Goal: Information Seeking & Learning: Learn about a topic

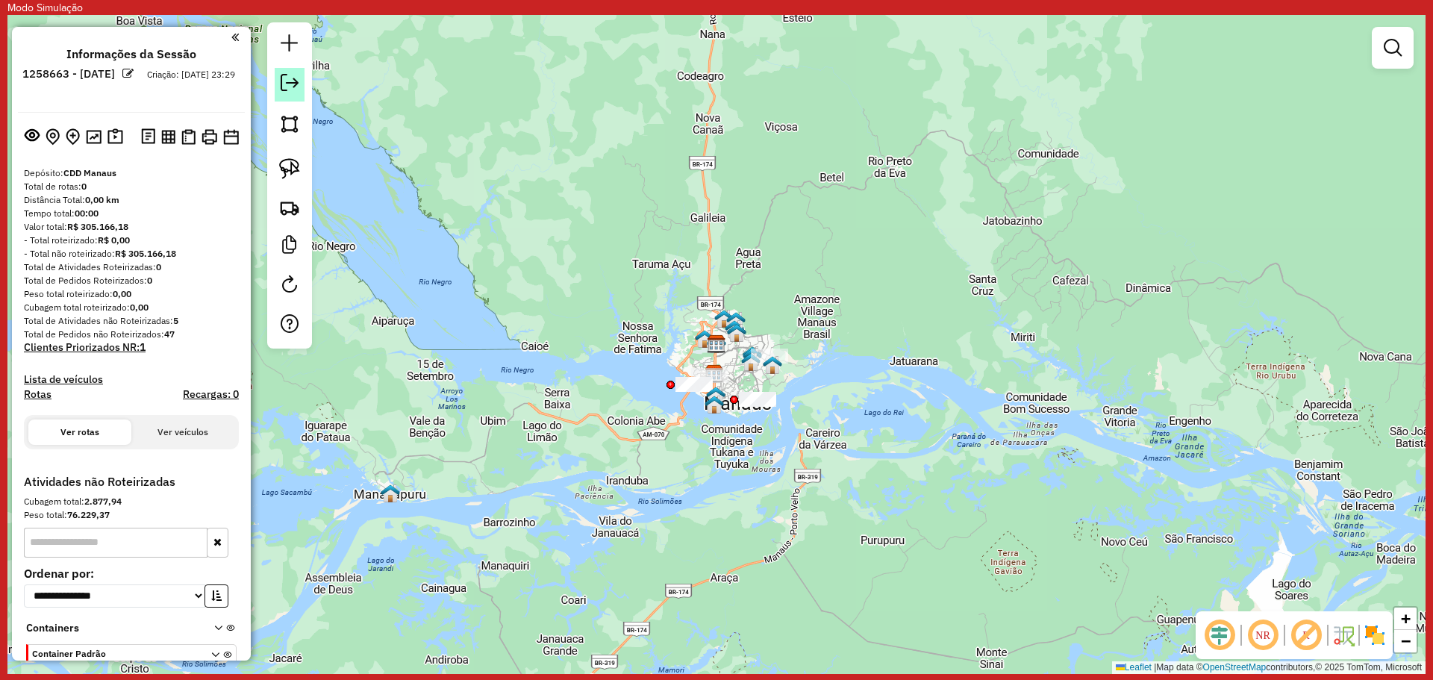
click at [299, 88] on link at bounding box center [290, 85] width 30 height 34
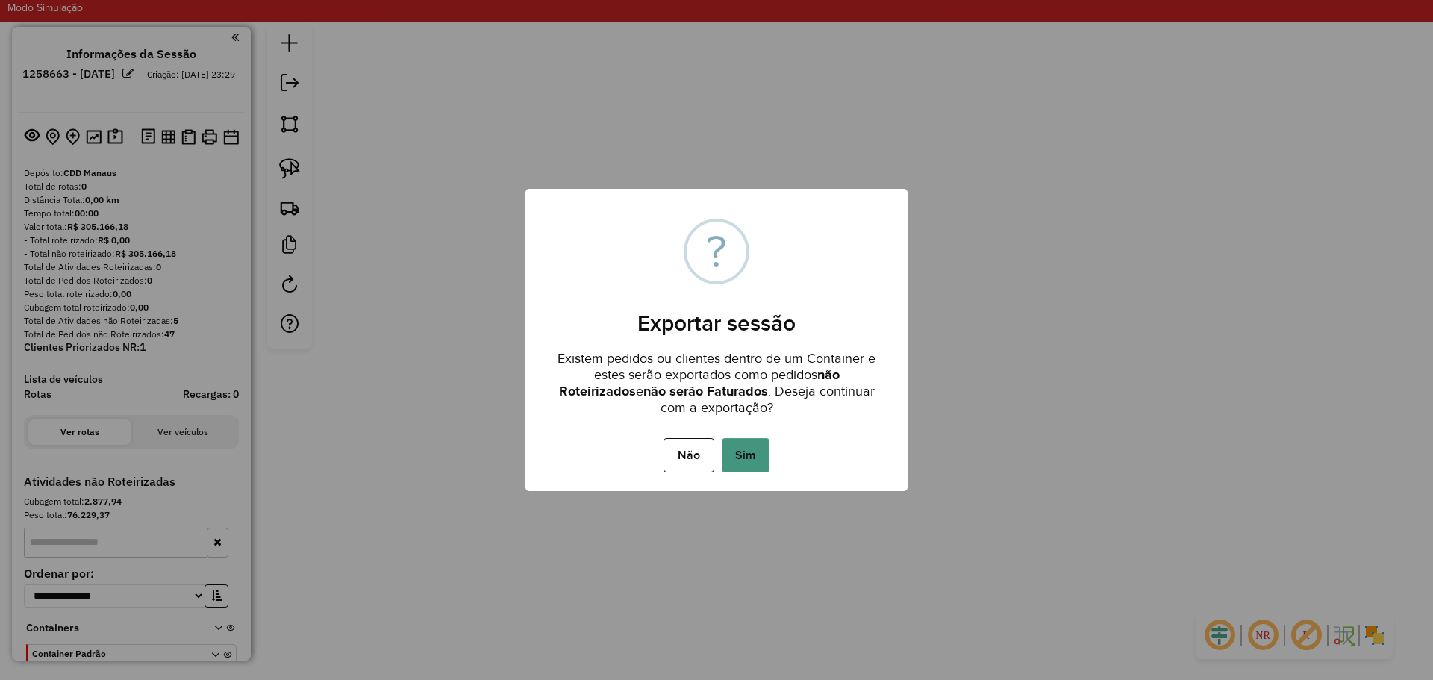
click at [746, 455] on button "Sim" at bounding box center [746, 455] width 48 height 34
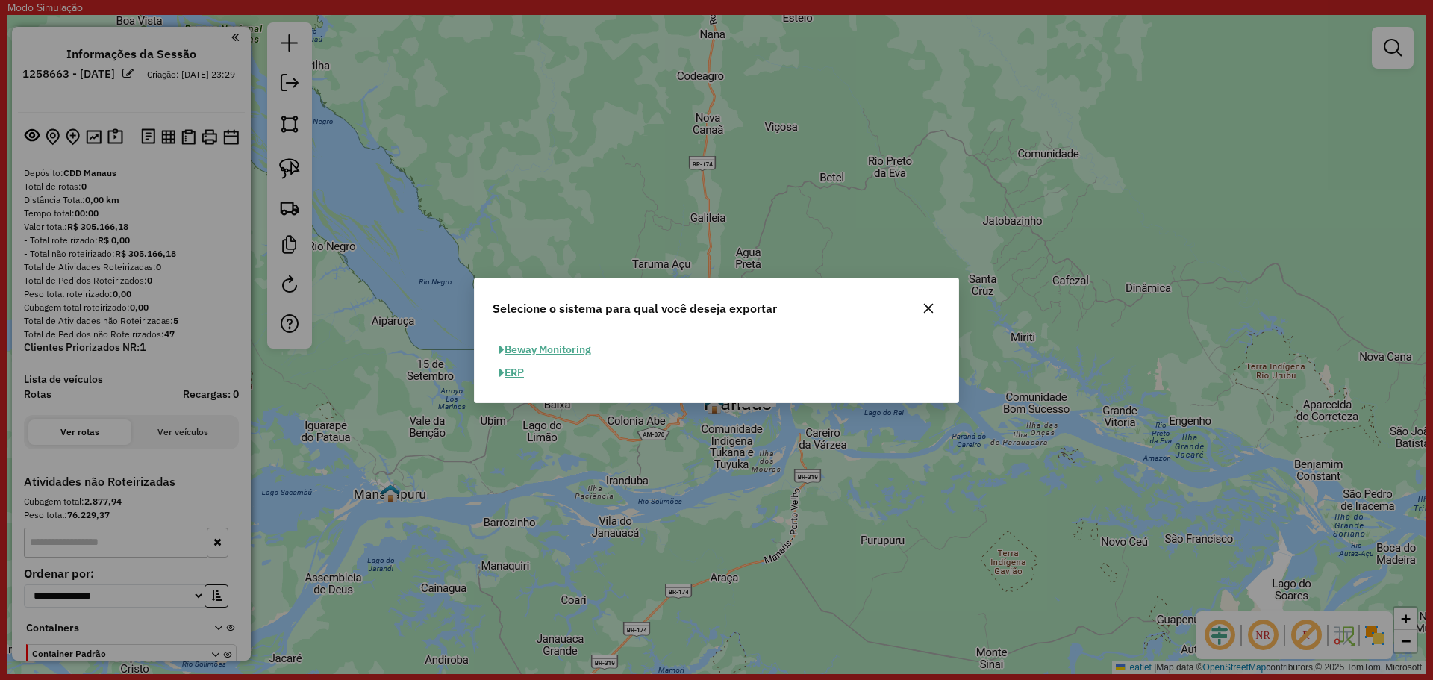
click at [519, 373] on button "ERP" at bounding box center [512, 372] width 38 height 23
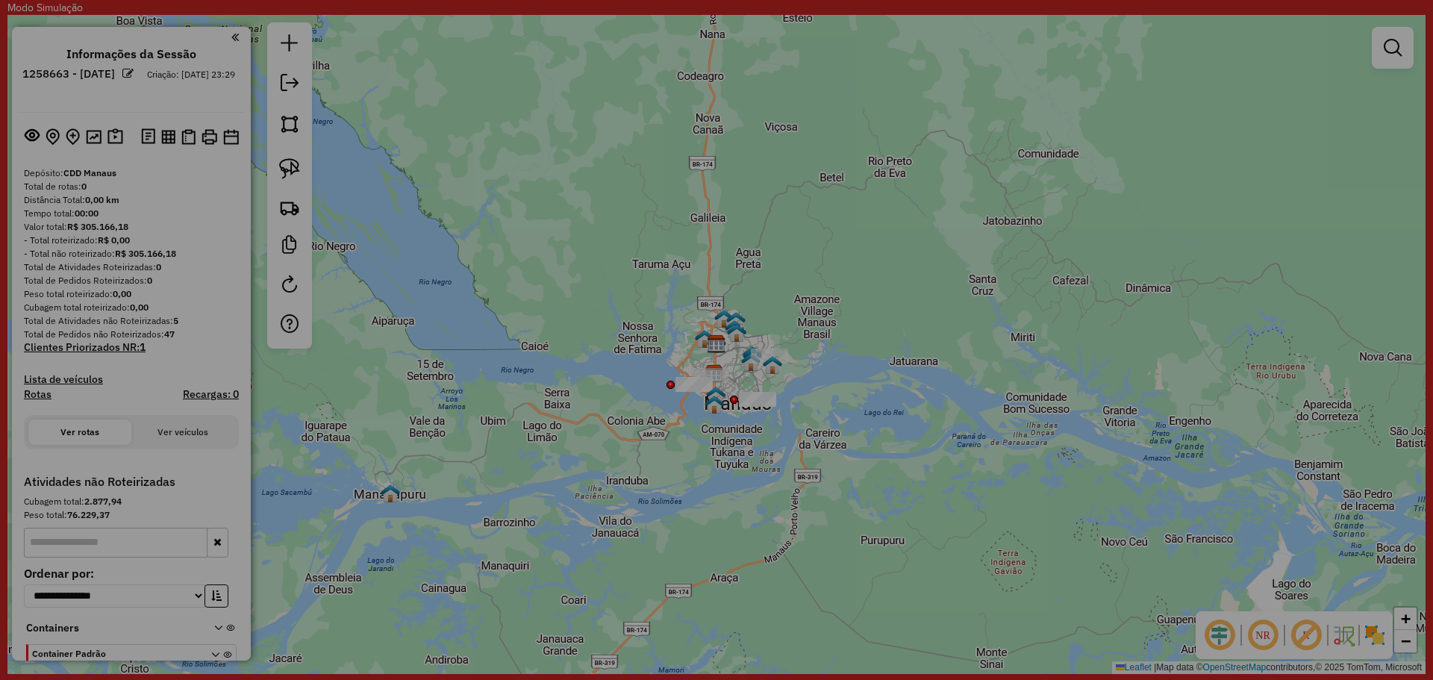
select select "**"
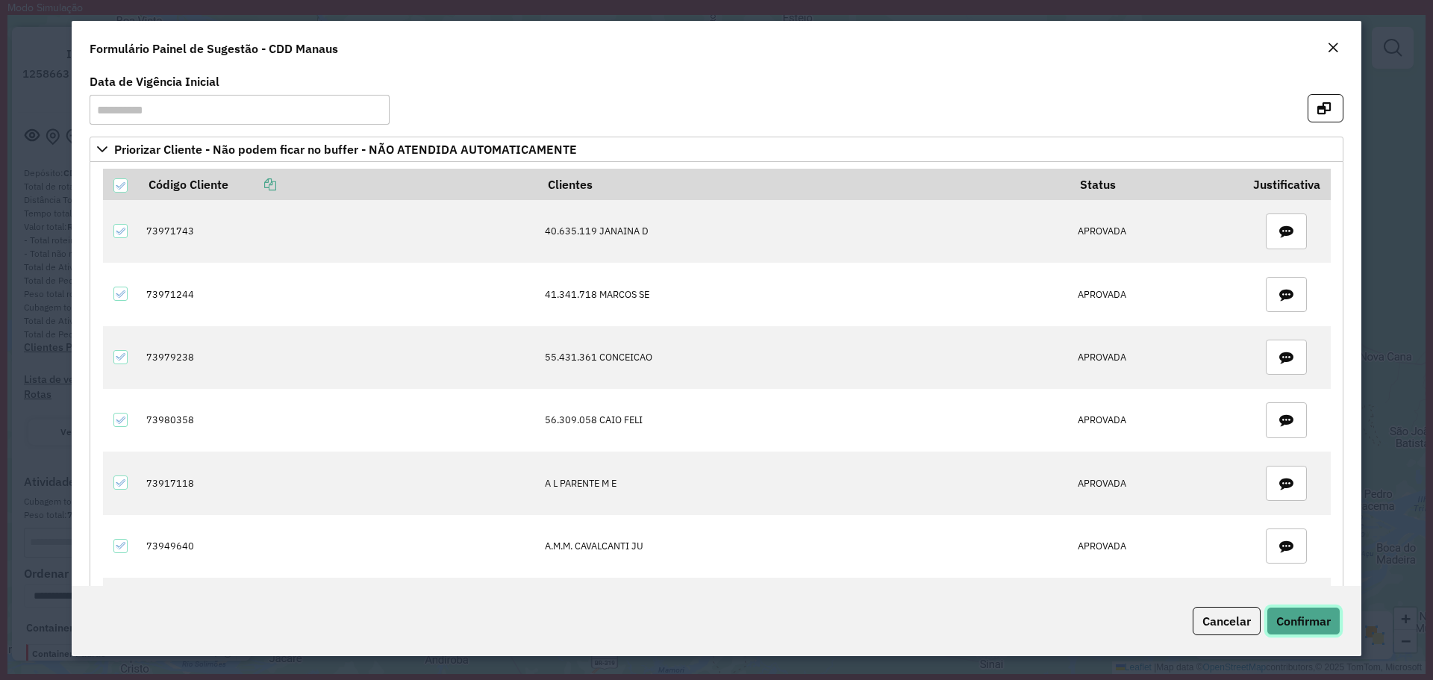
click at [1301, 629] on button "Confirmar" at bounding box center [1304, 621] width 74 height 28
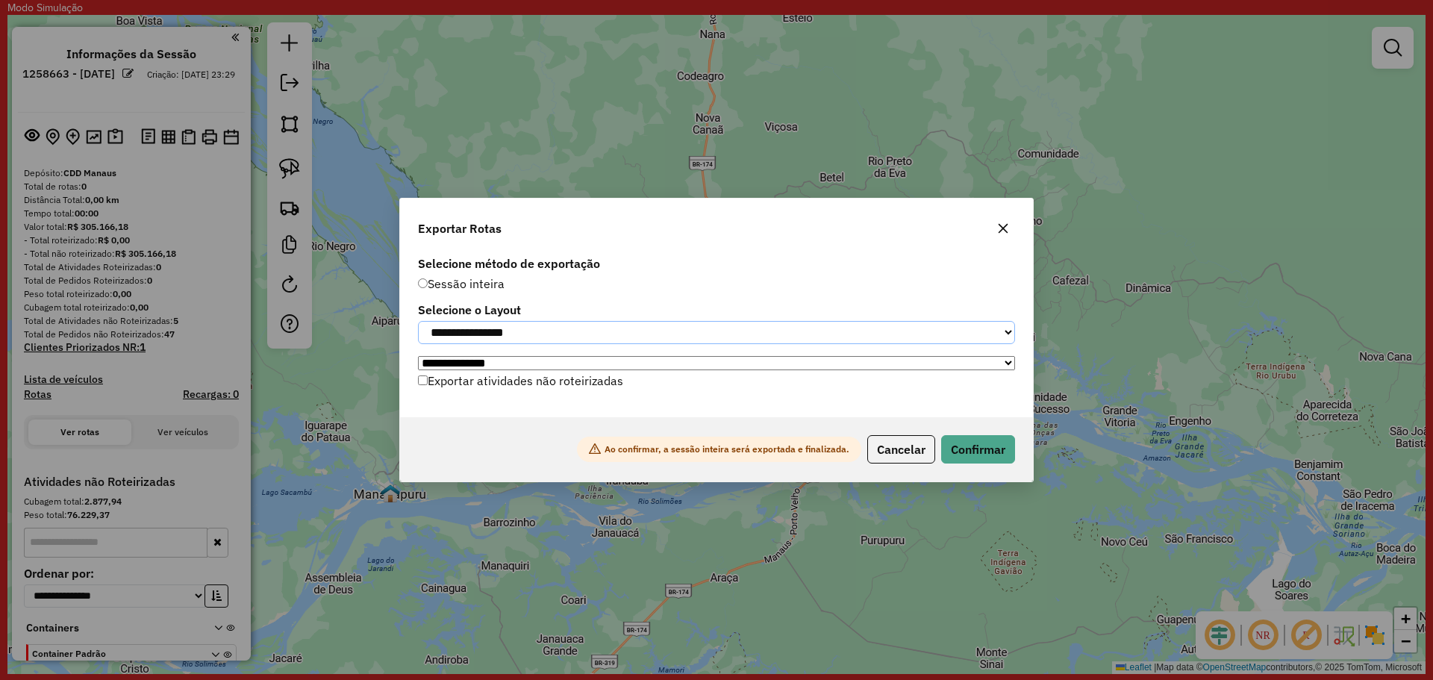
click at [724, 339] on select "**********" at bounding box center [716, 332] width 597 height 23
select select "*********"
click at [418, 321] on select "**********" at bounding box center [716, 332] width 597 height 23
click at [941, 452] on button "Confirmar" at bounding box center [978, 449] width 74 height 28
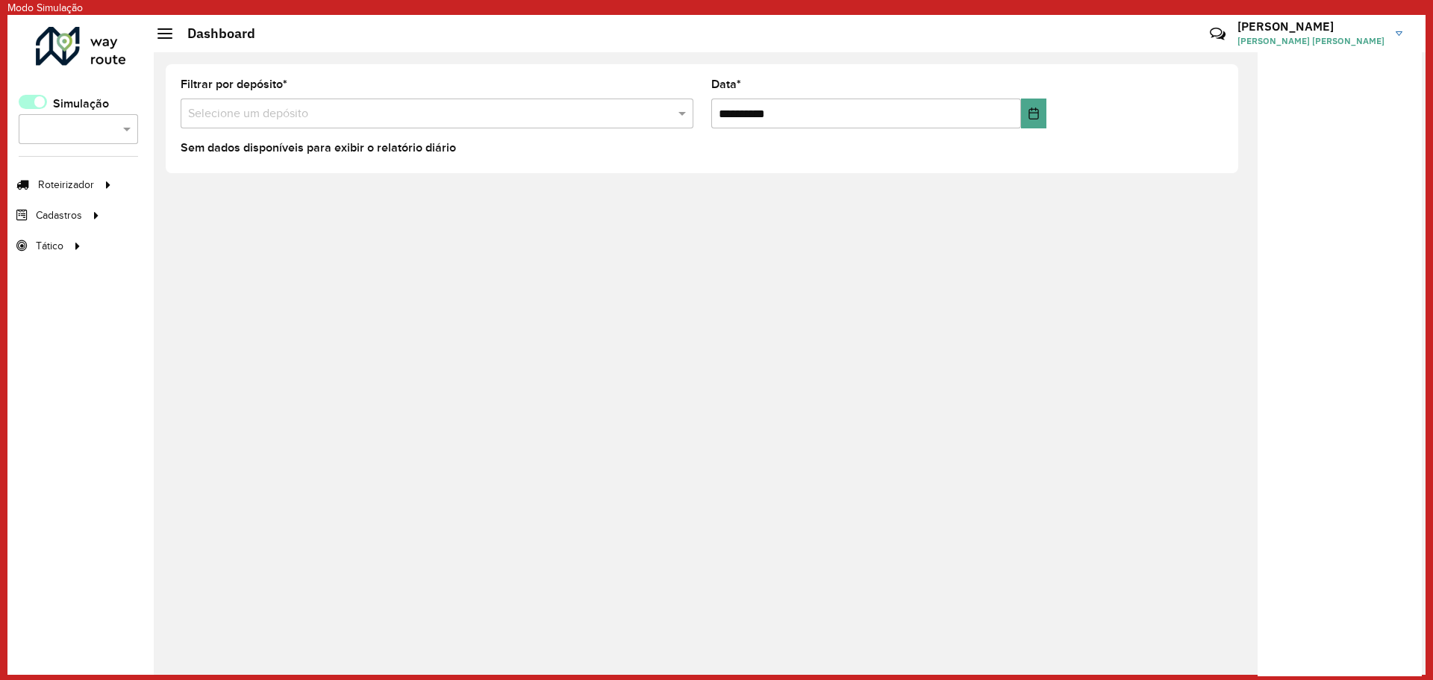
click at [37, 105] on span at bounding box center [33, 102] width 28 height 14
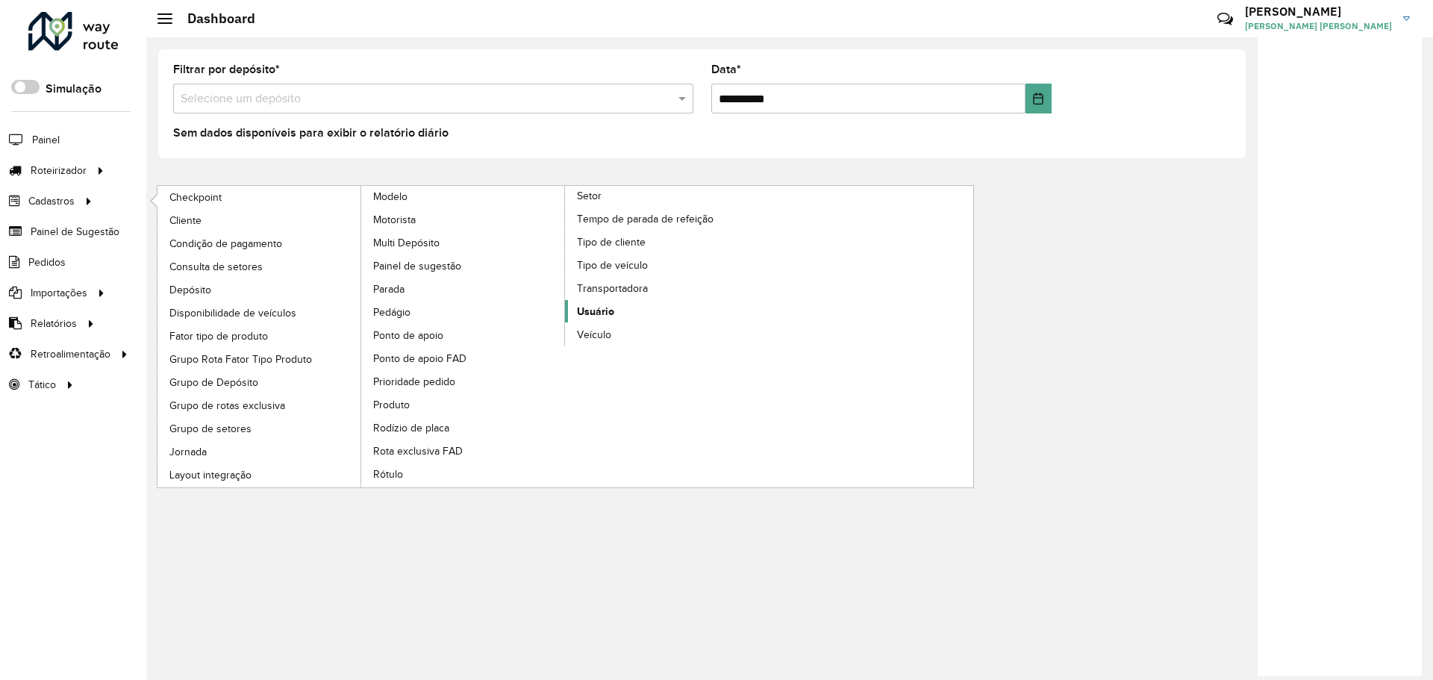
click at [605, 314] on span "Usuário" at bounding box center [595, 312] width 37 height 16
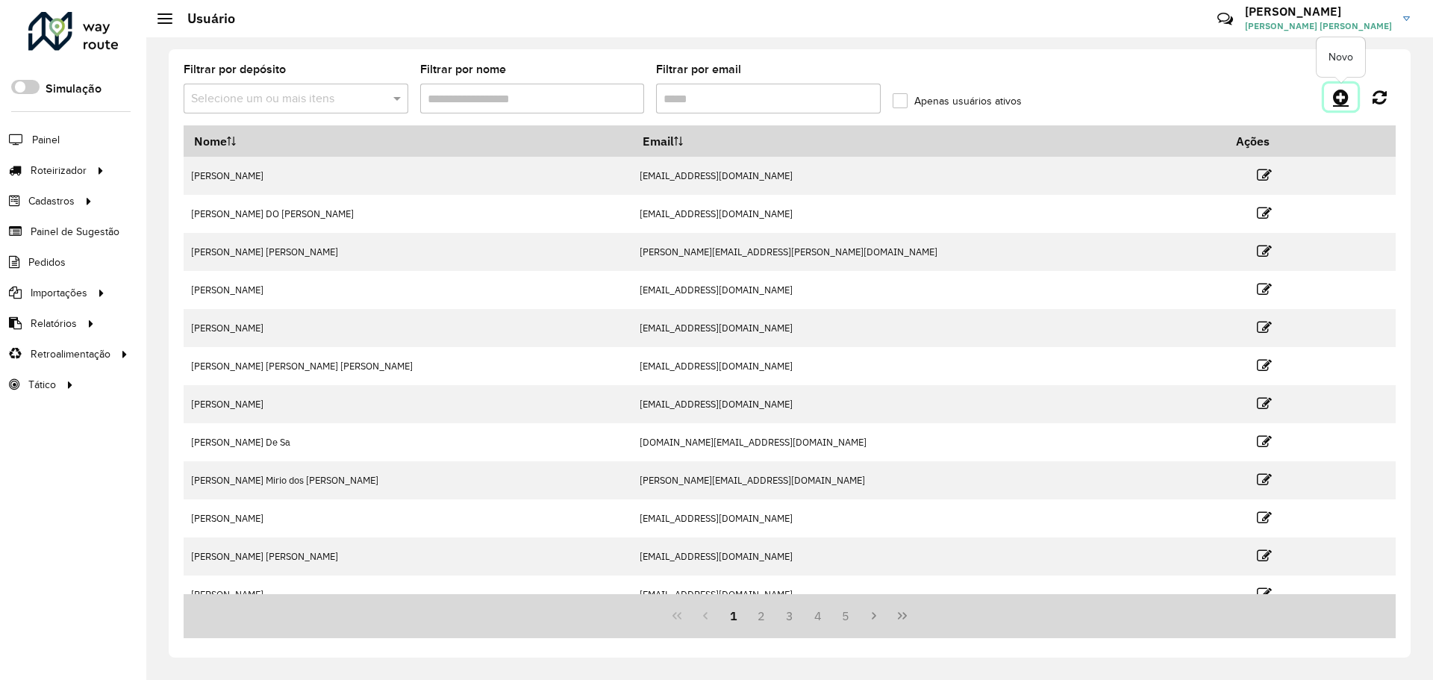
click at [1335, 100] on link at bounding box center [1341, 97] width 34 height 27
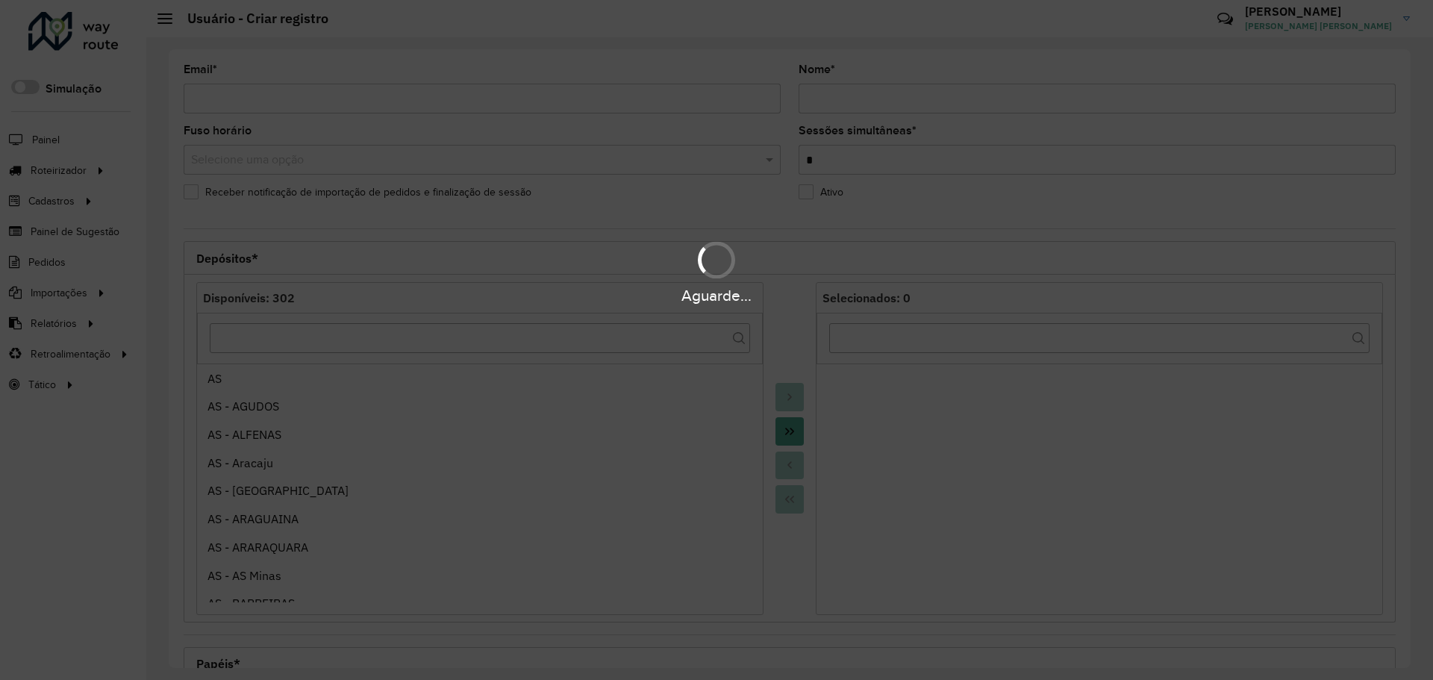
drag, startPoint x: 637, startPoint y: 105, endPoint x: 621, endPoint y: 108, distance: 16.1
click at [633, 107] on div "Aguarde..." at bounding box center [716, 340] width 1433 height 680
click at [593, 107] on div "Aguarde..." at bounding box center [716, 340] width 1433 height 680
click at [577, 107] on div "Aguarde..." at bounding box center [716, 340] width 1433 height 680
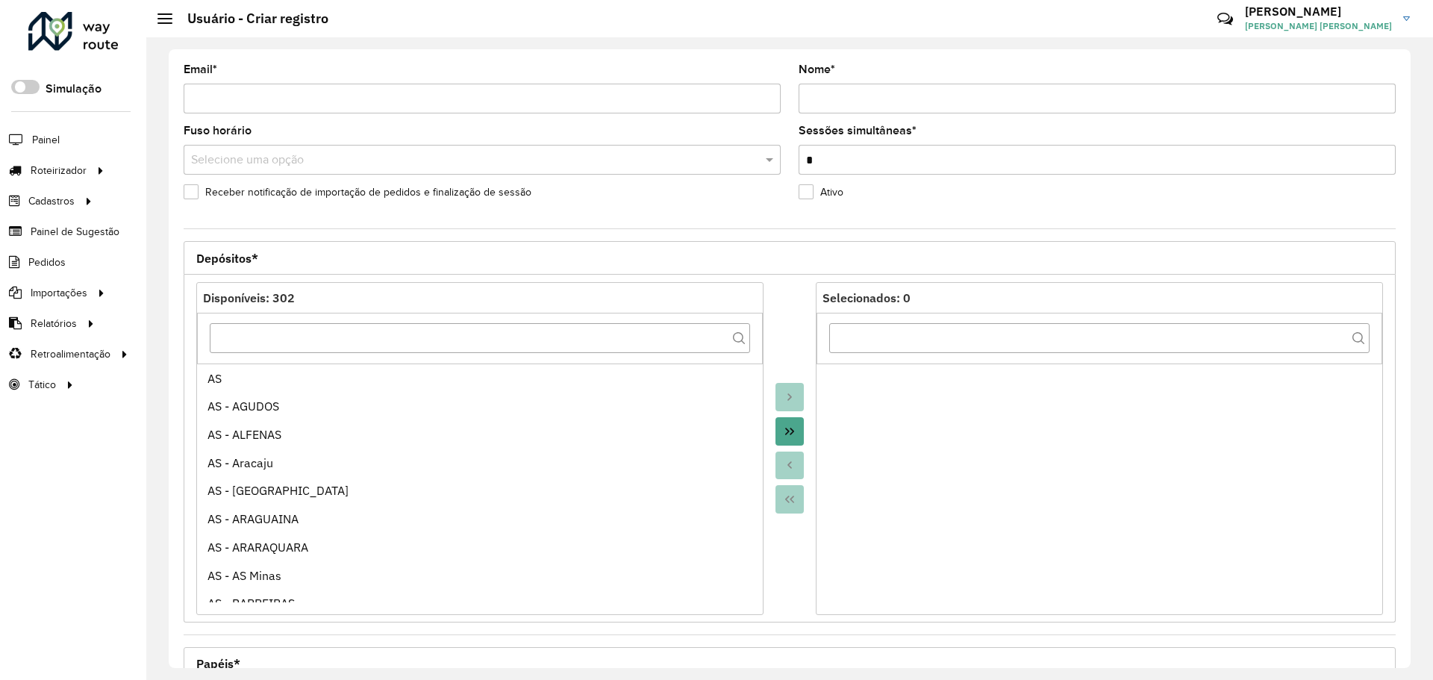
click at [552, 110] on input "Email *" at bounding box center [482, 99] width 597 height 30
paste input "**********"
type input "**********"
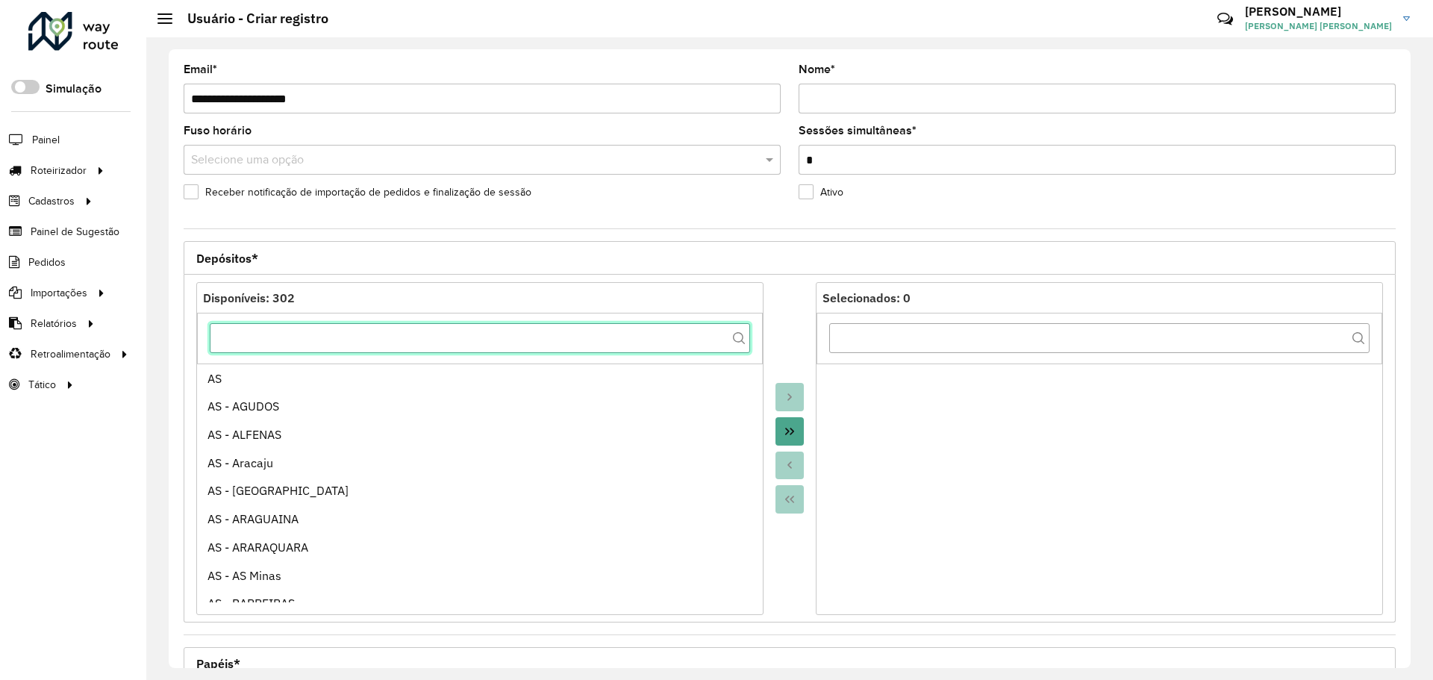
click at [624, 335] on input "text" at bounding box center [480, 338] width 540 height 30
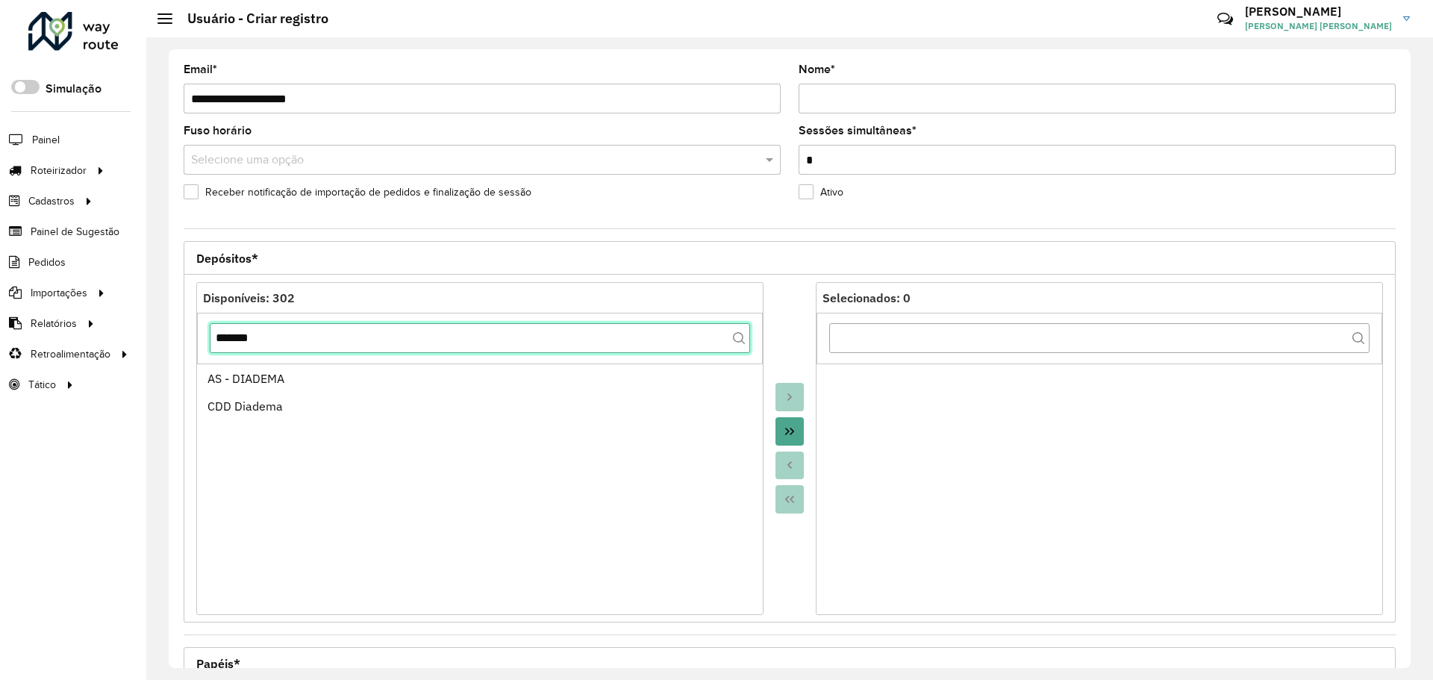
type input "*******"
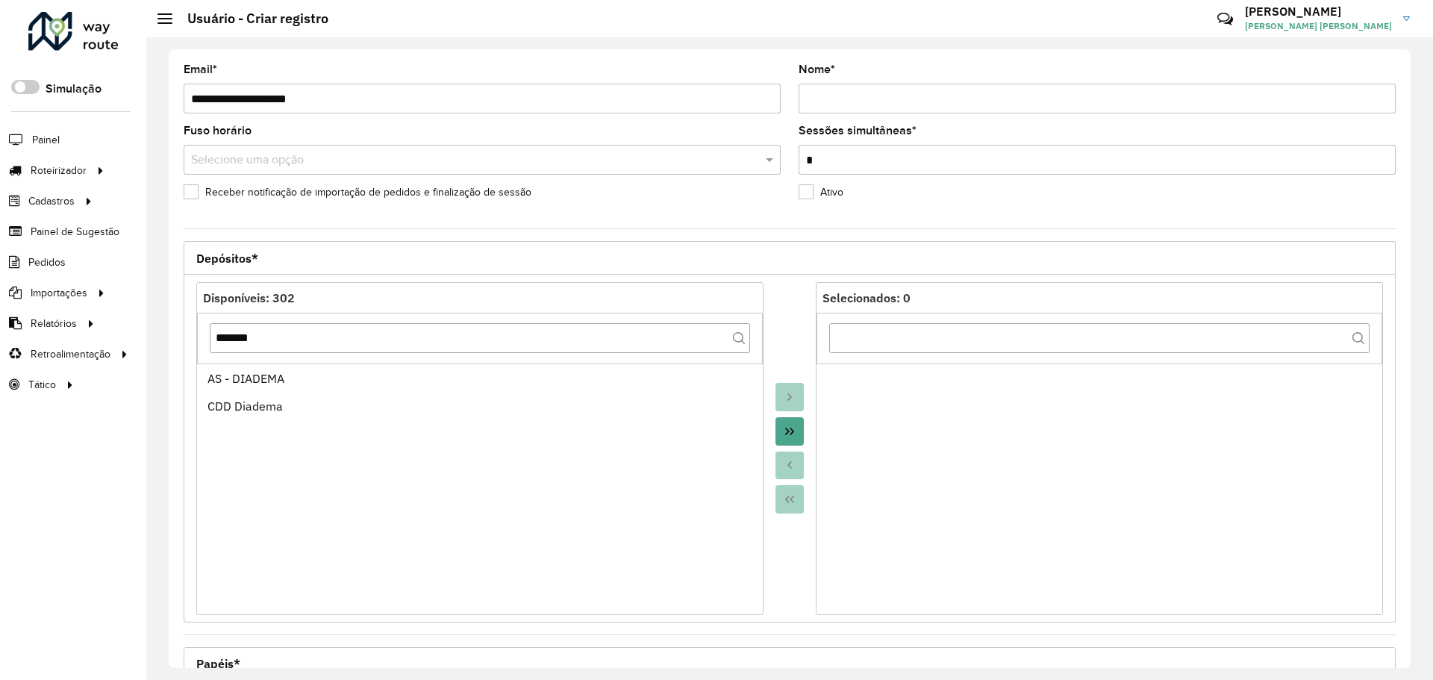
click at [791, 440] on button "Move All to Target" at bounding box center [790, 431] width 28 height 28
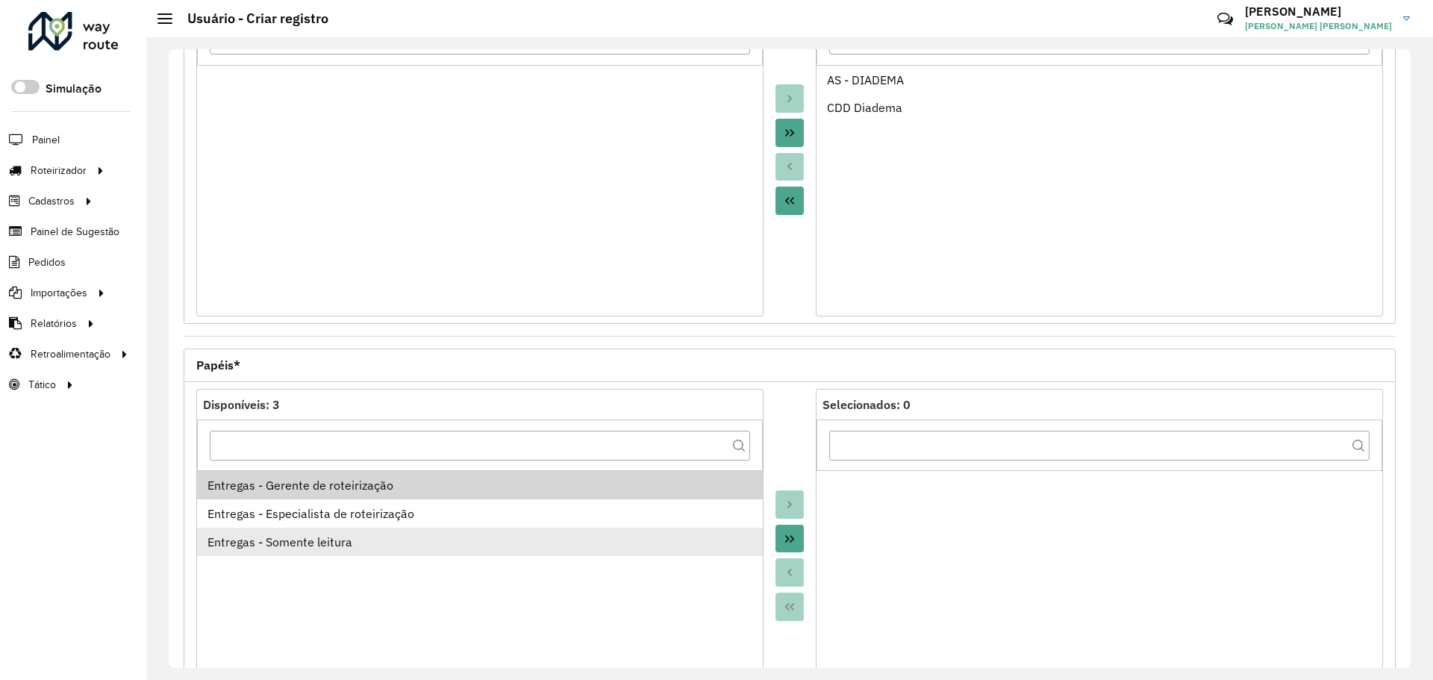
click at [437, 548] on div "Entregas - Somente leitura" at bounding box center [481, 542] width 546 height 18
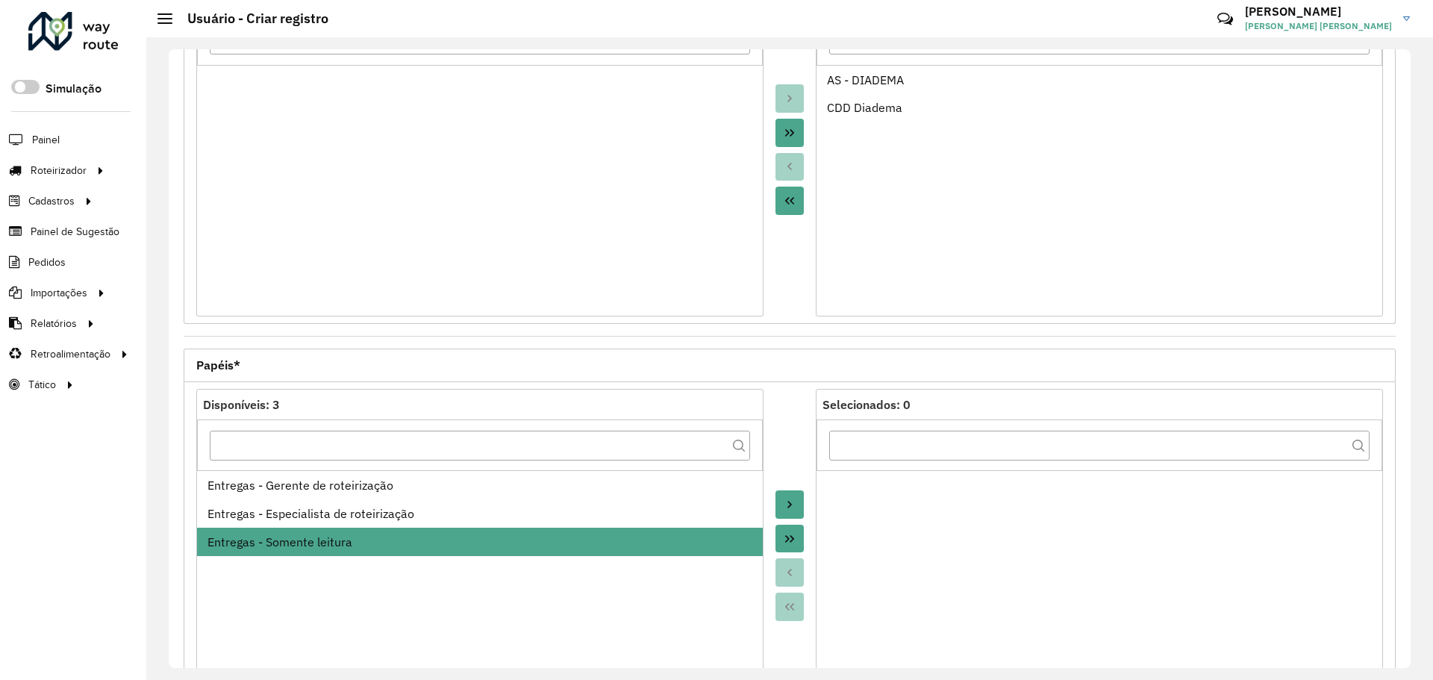
click at [785, 507] on icon "Move to Target" at bounding box center [790, 505] width 12 height 12
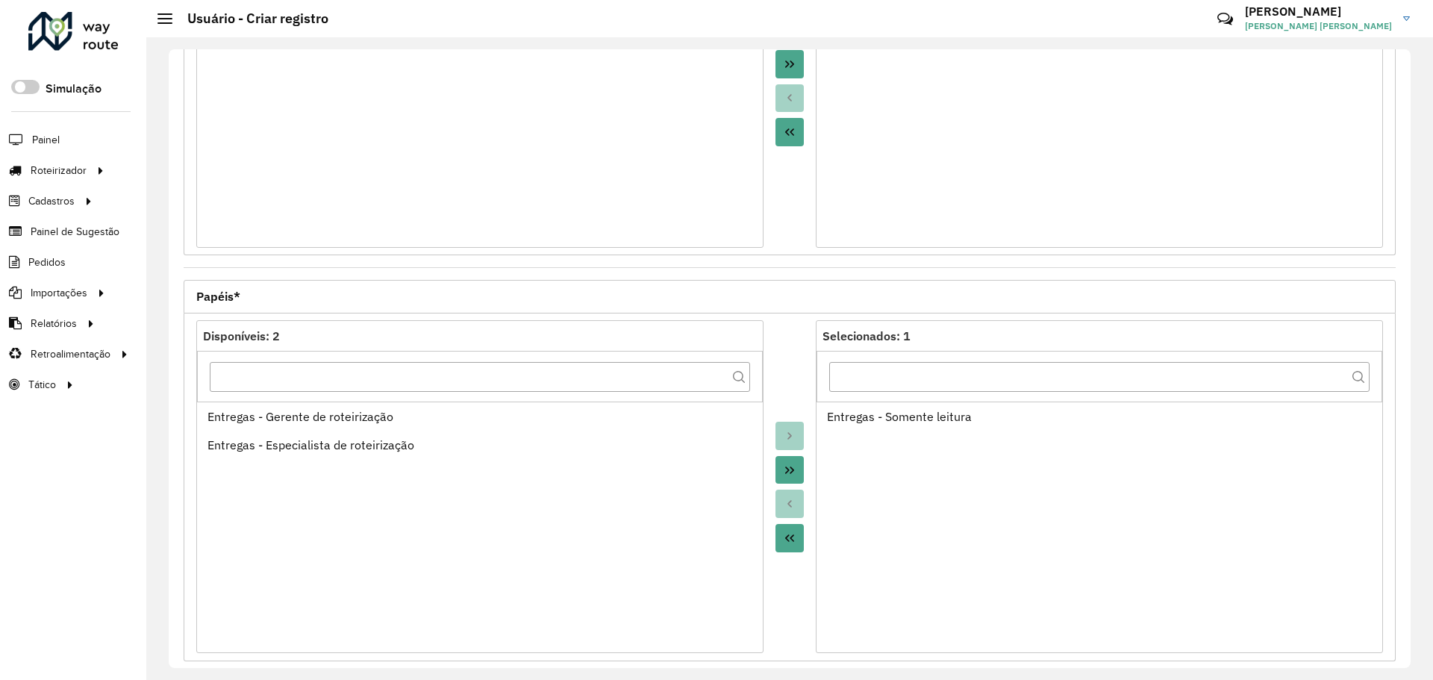
scroll to position [428, 0]
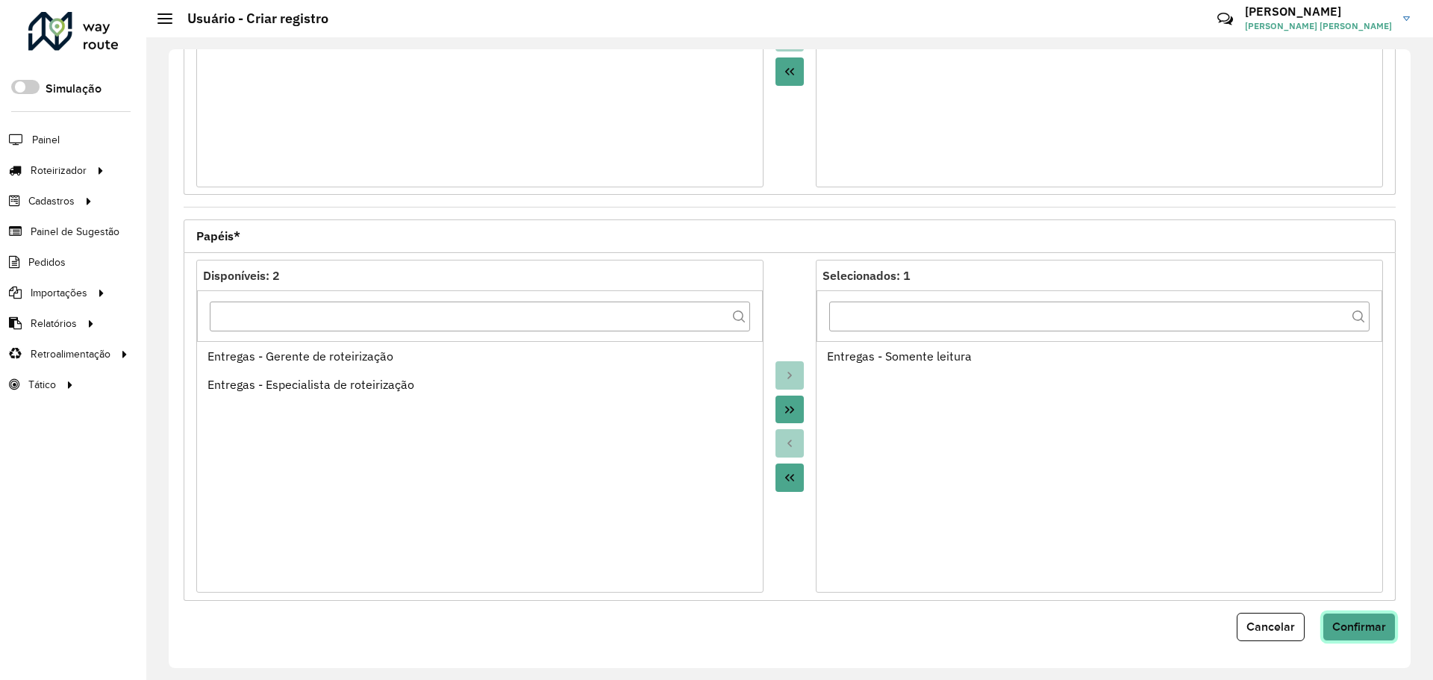
click at [1364, 625] on span "Confirmar" at bounding box center [1359, 626] width 54 height 13
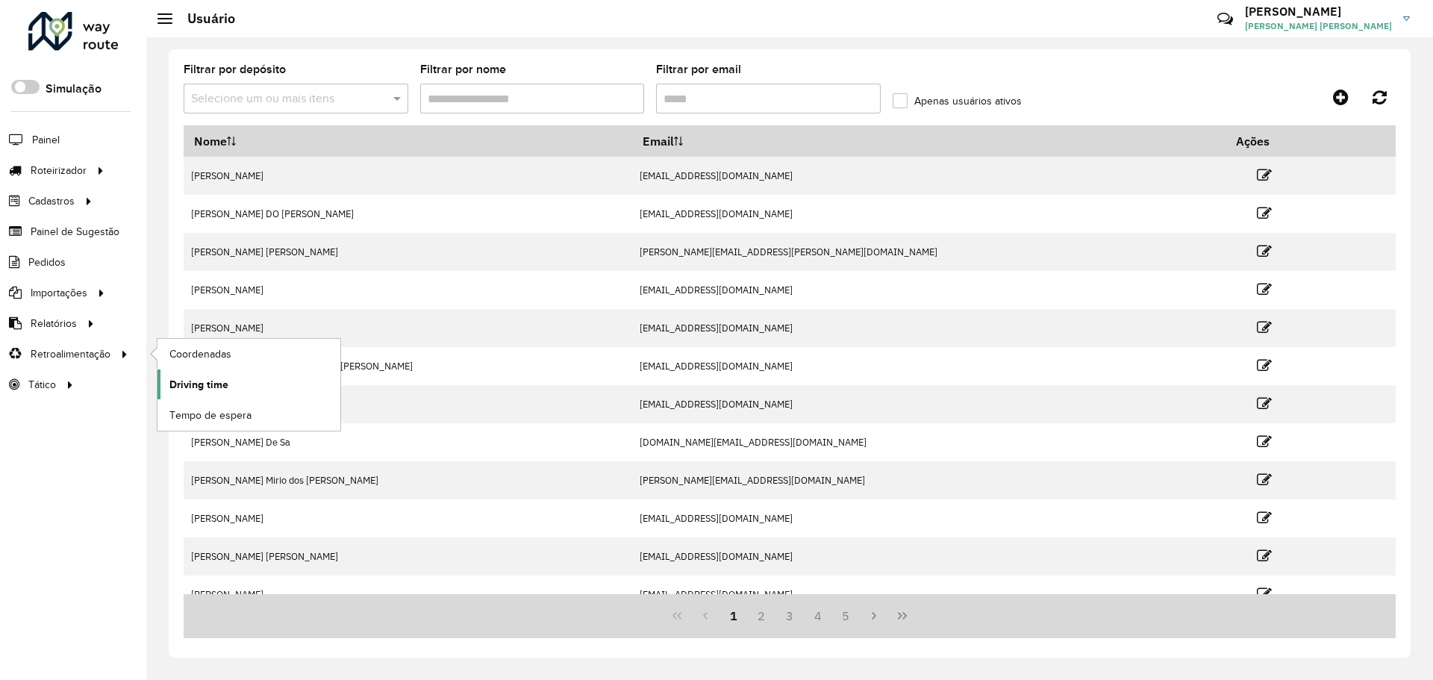
click at [235, 391] on link "Driving time" at bounding box center [249, 385] width 183 height 30
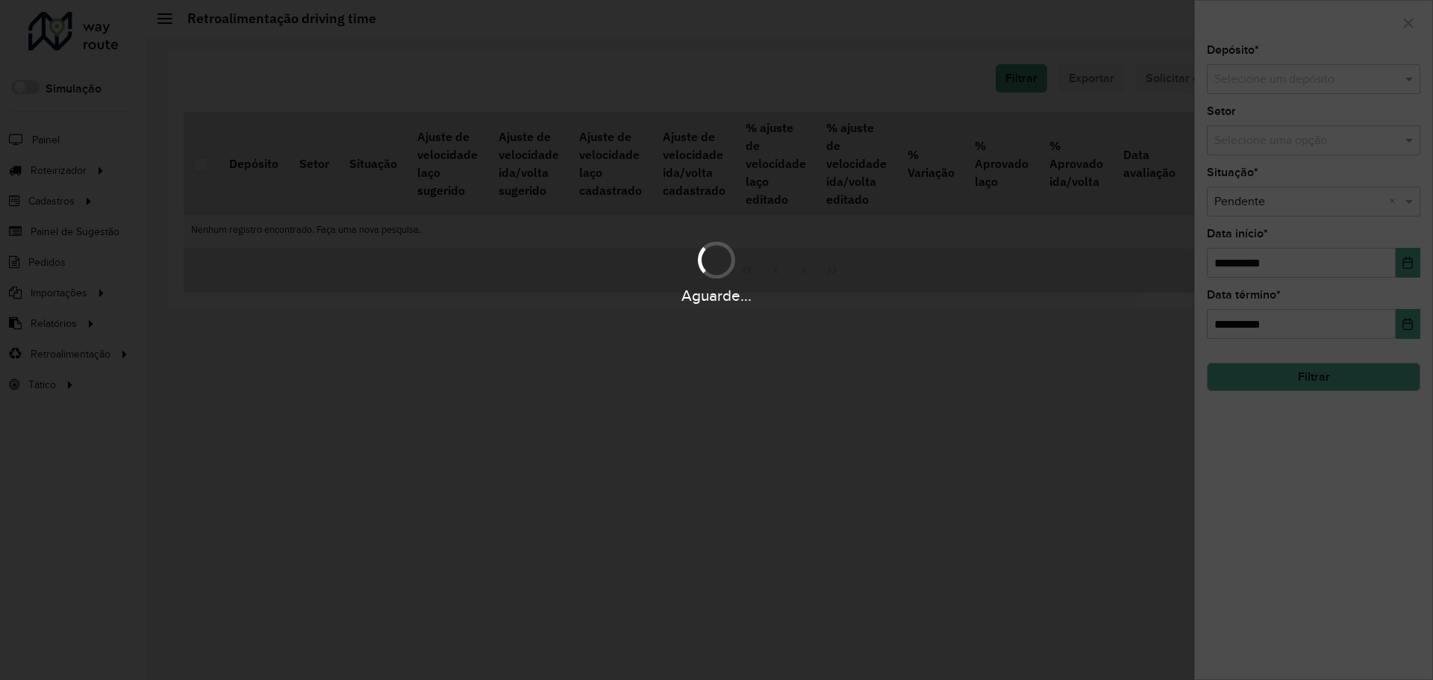
click at [1312, 81] on hb-app "Aguarde... Pop-up bloqueado! Seu navegador bloqueou automáticamente a abertura …" at bounding box center [716, 340] width 1433 height 680
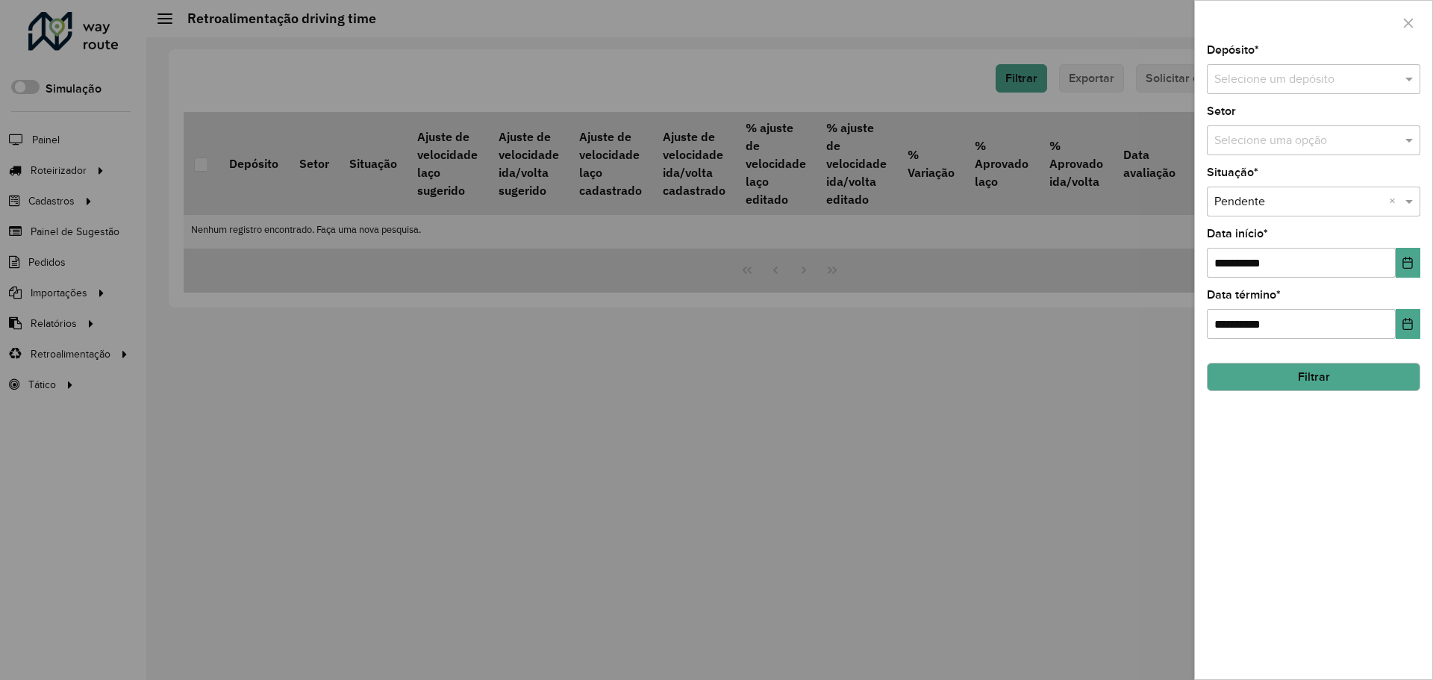
click at [1307, 81] on input "text" at bounding box center [1299, 80] width 169 height 18
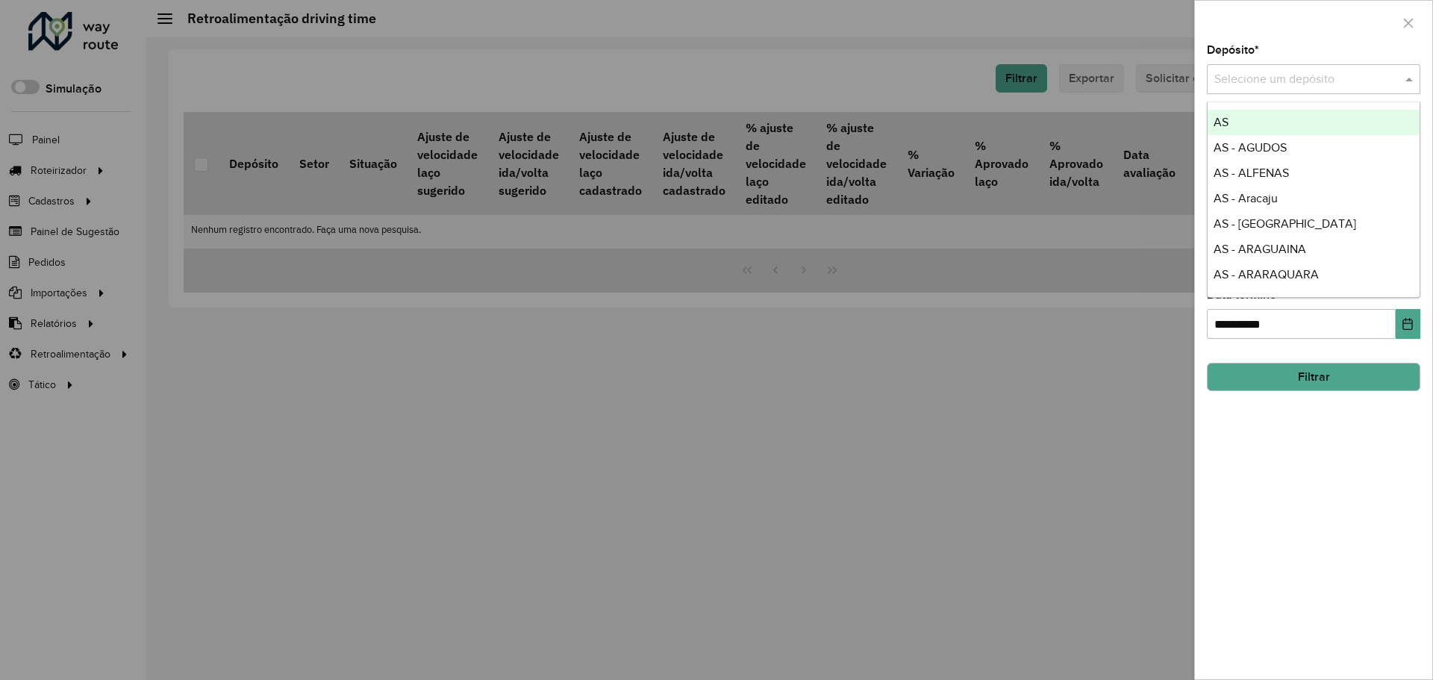
click at [1303, 77] on input "text" at bounding box center [1299, 80] width 169 height 18
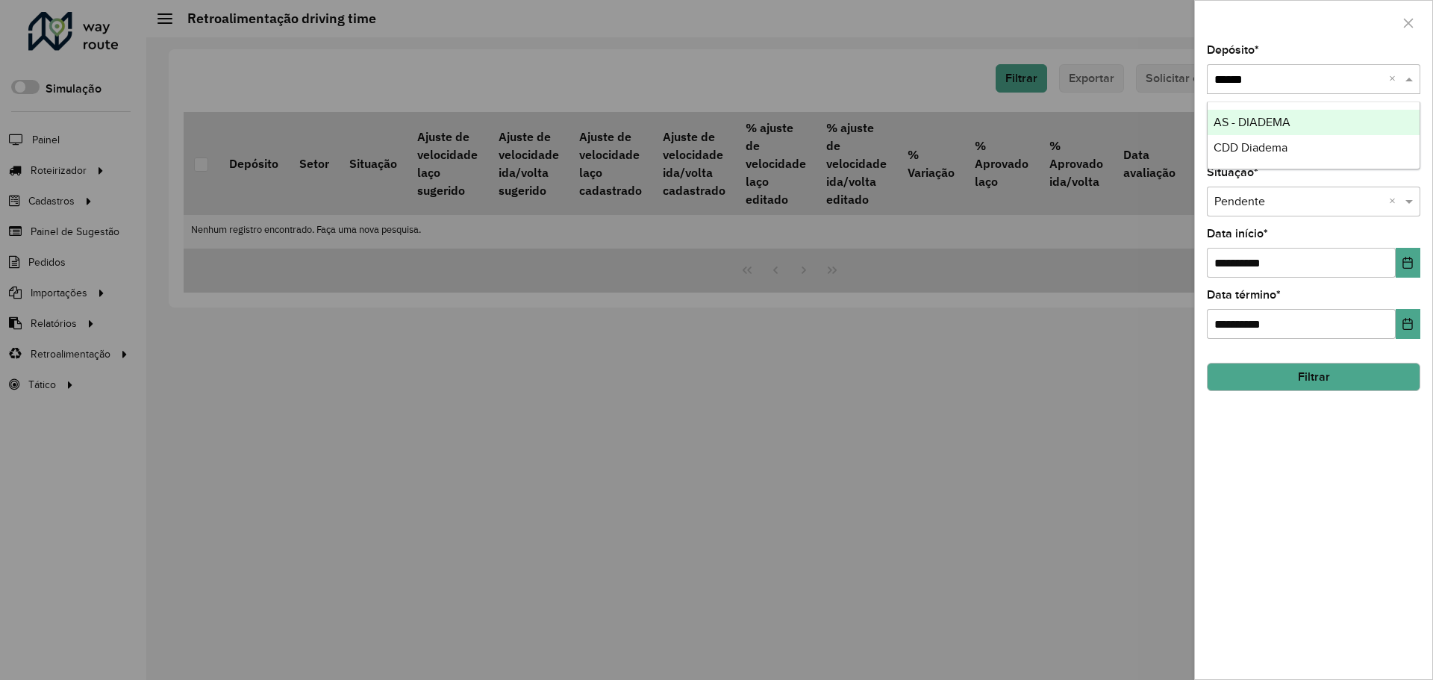
type input "*******"
click at [1403, 255] on button "Choose Date" at bounding box center [1408, 263] width 25 height 30
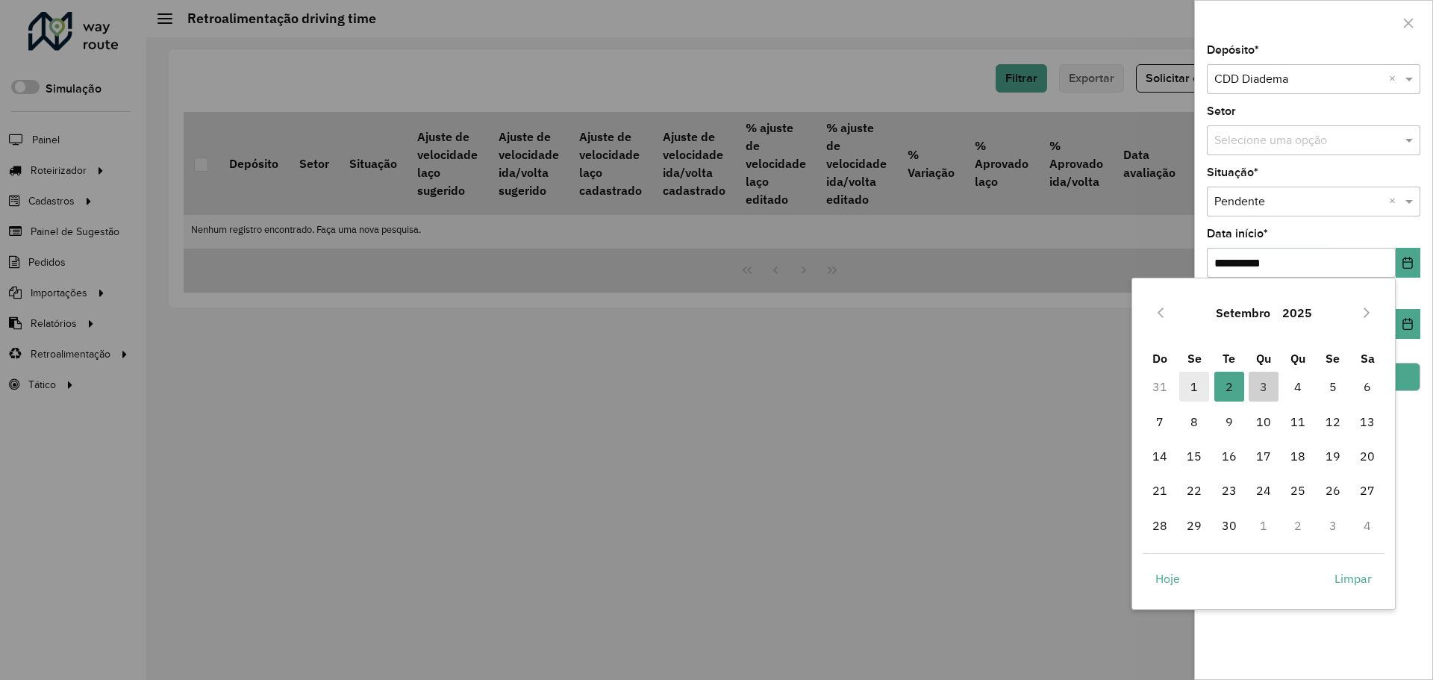
click at [1188, 390] on span "1" at bounding box center [1194, 387] width 30 height 30
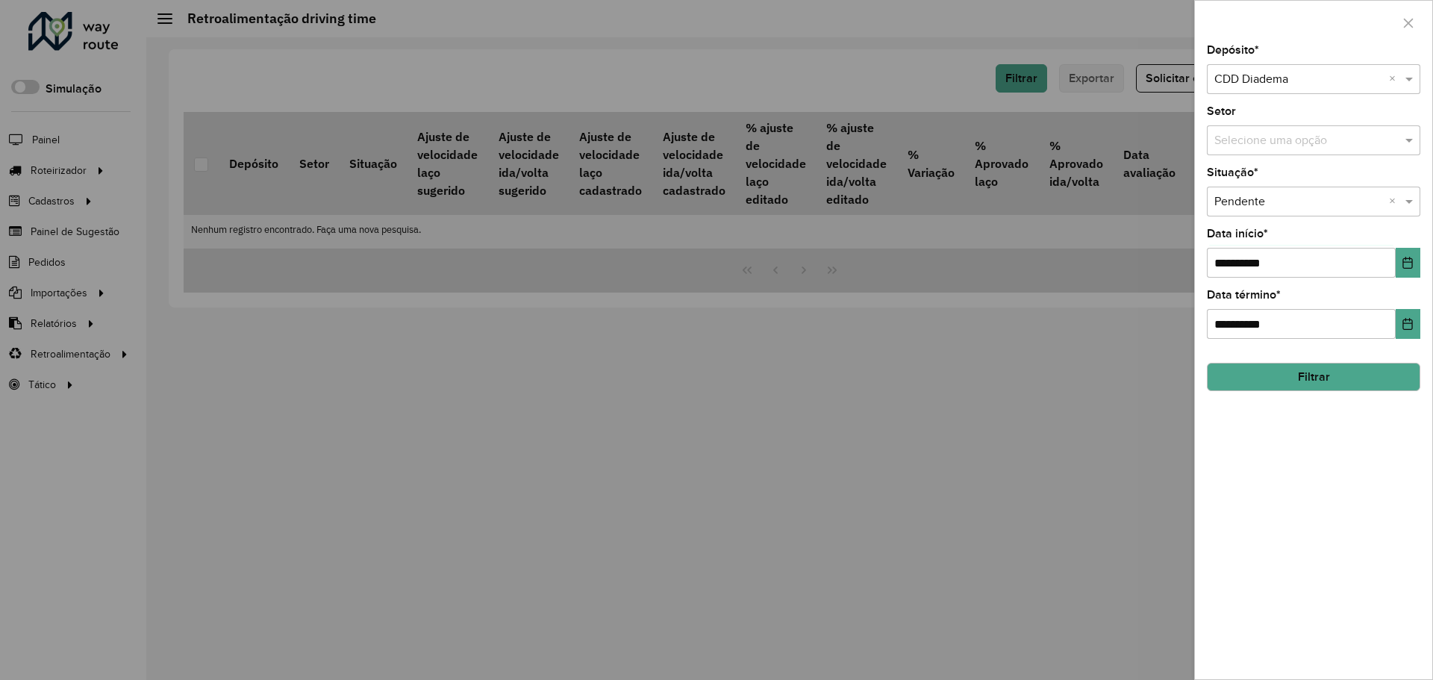
click at [1398, 383] on button "Filtrar" at bounding box center [1313, 377] width 213 height 28
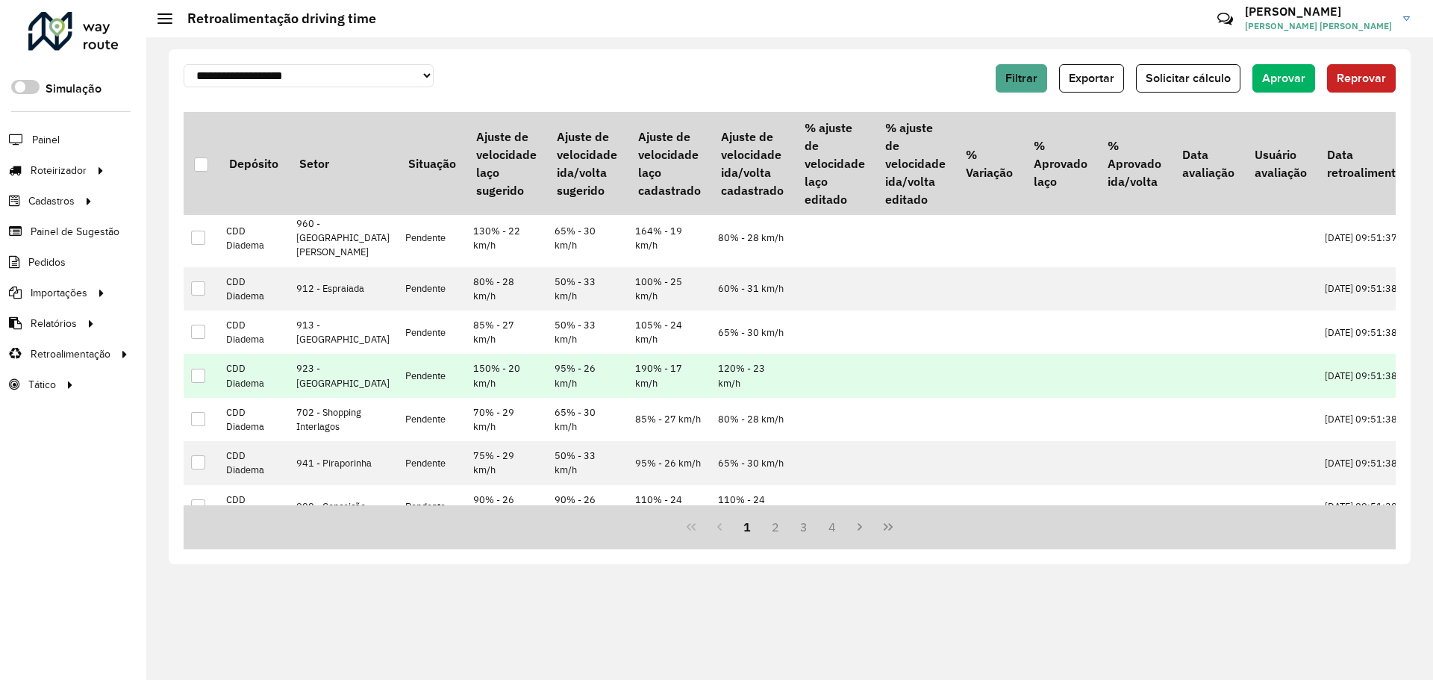
scroll to position [299, 0]
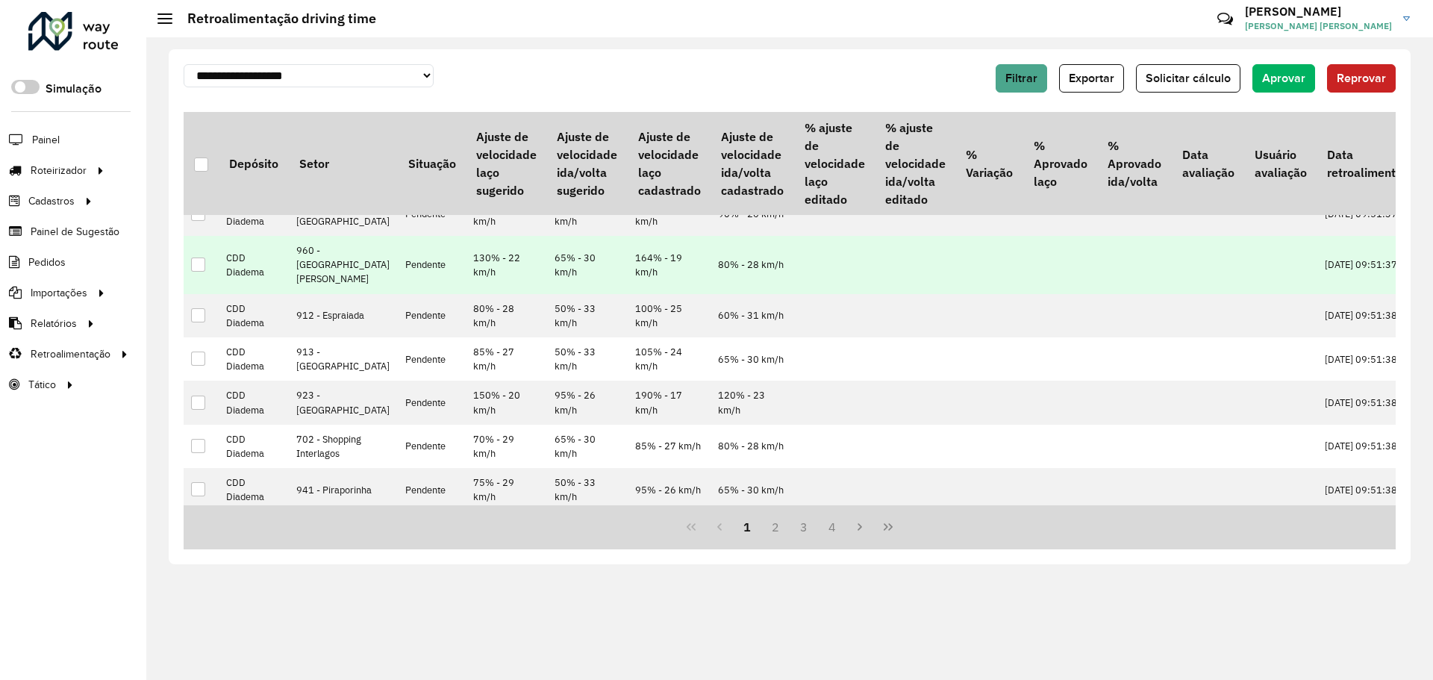
drag, startPoint x: 596, startPoint y: 290, endPoint x: 743, endPoint y: 310, distance: 148.3
click at [743, 294] on tr "CDD Diadema 960 - Centro Santo André Pendente 130% - 22 km/h 65% - 30 km/h 164%…" at bounding box center [866, 265] width 1365 height 58
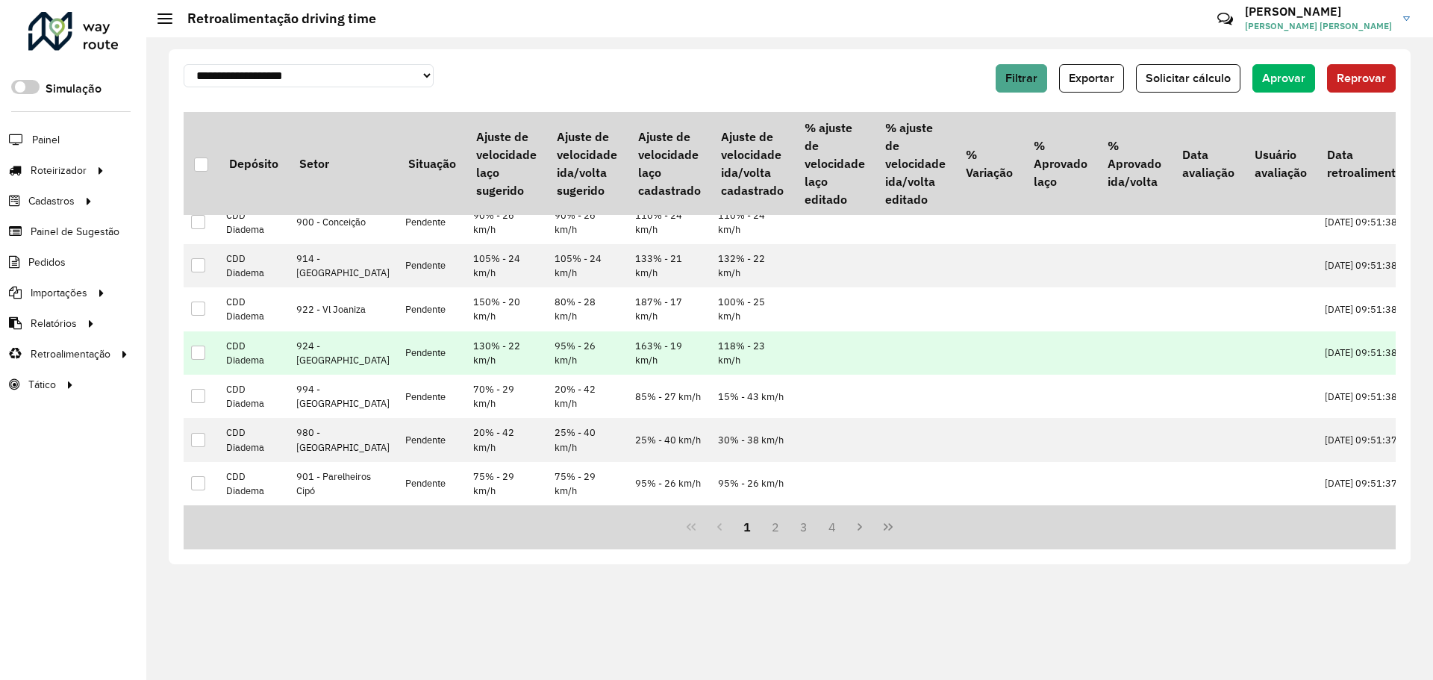
scroll to position [729, 0]
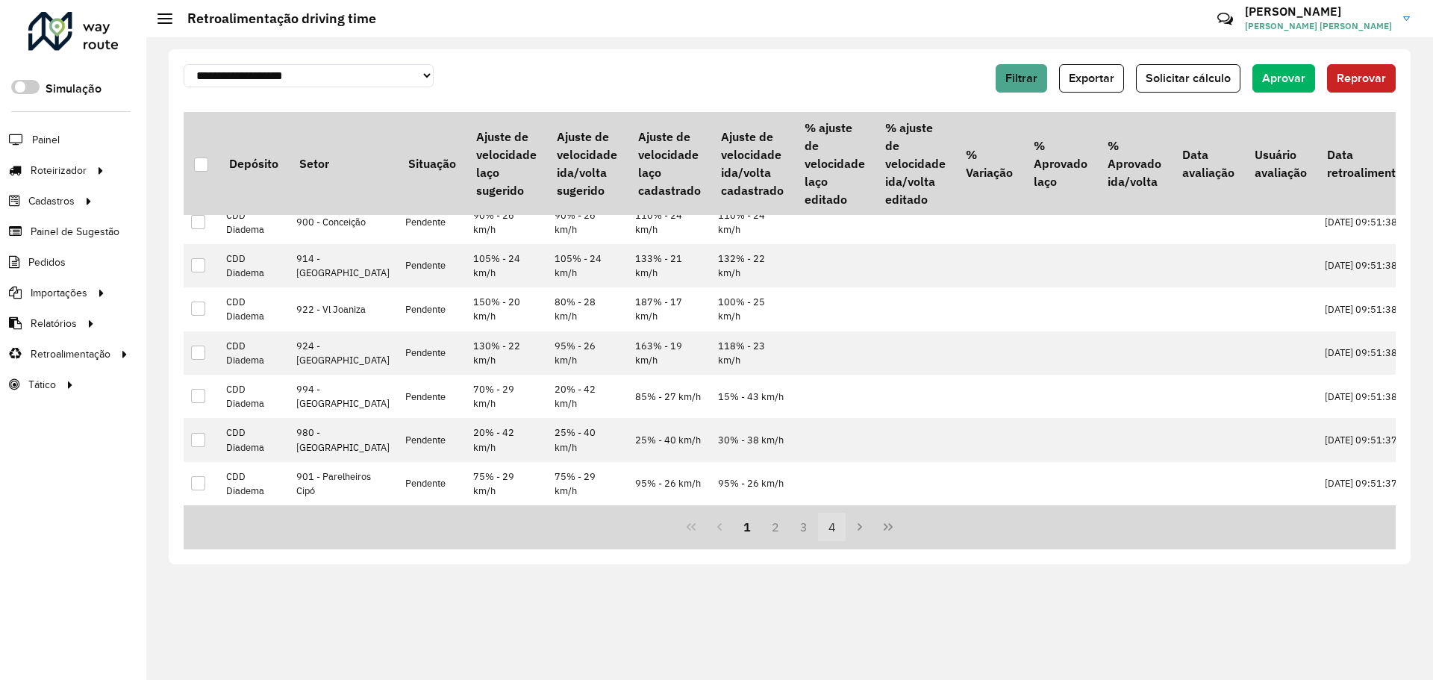
click at [832, 525] on button "4" at bounding box center [832, 527] width 28 height 28
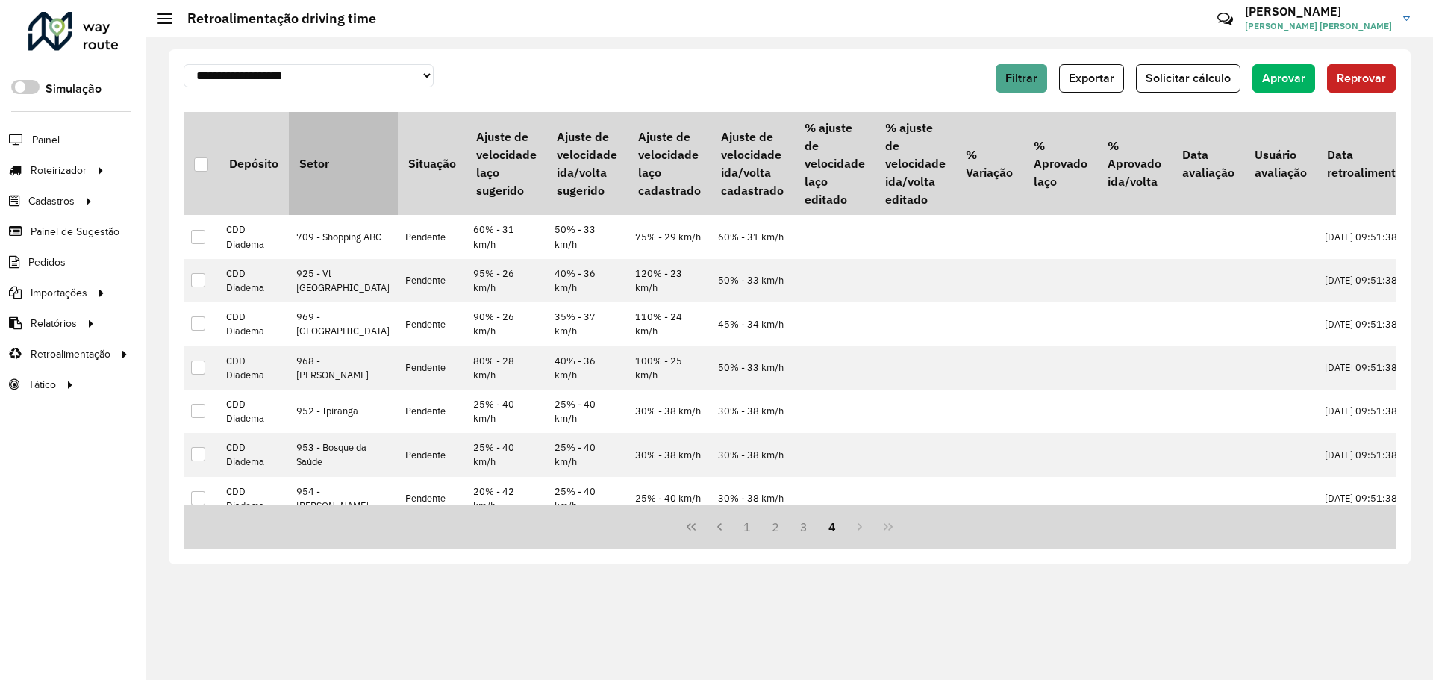
scroll to position [0, 0]
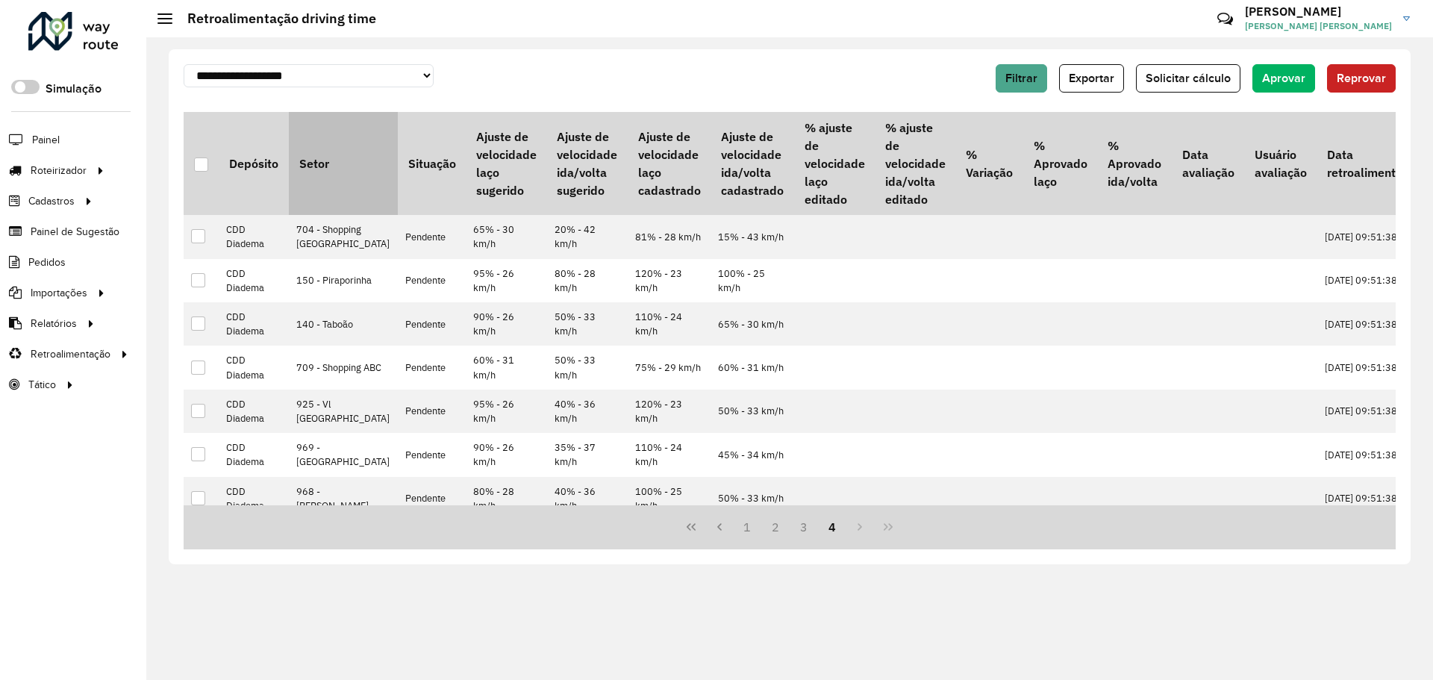
click at [325, 143] on th "Setor" at bounding box center [343, 163] width 109 height 103
drag, startPoint x: 328, startPoint y: 60, endPoint x: 331, endPoint y: 71, distance: 11.6
click at [330, 63] on div "**********" at bounding box center [790, 306] width 1242 height 515
click at [331, 71] on select "**********" at bounding box center [309, 75] width 250 height 23
click at [1023, 82] on span "Filtrar" at bounding box center [1022, 78] width 32 height 13
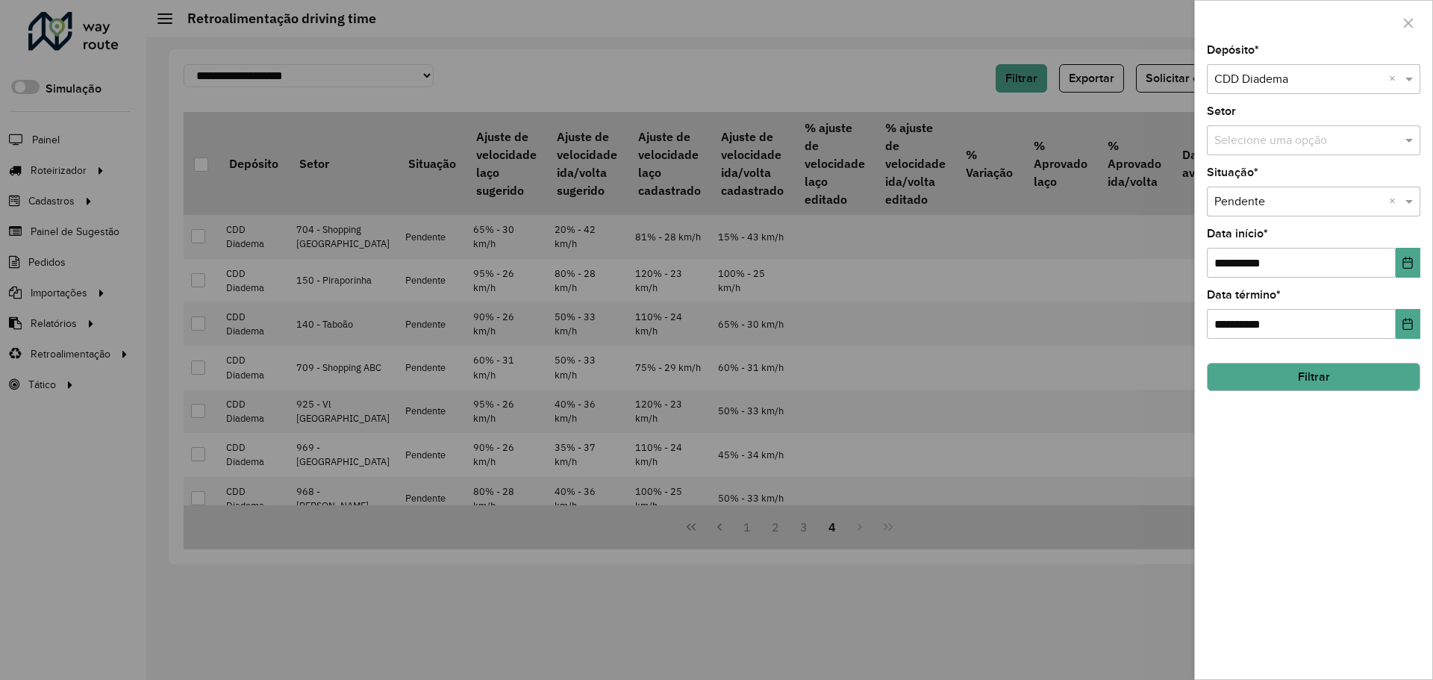
click at [1318, 137] on input "text" at bounding box center [1299, 141] width 169 height 18
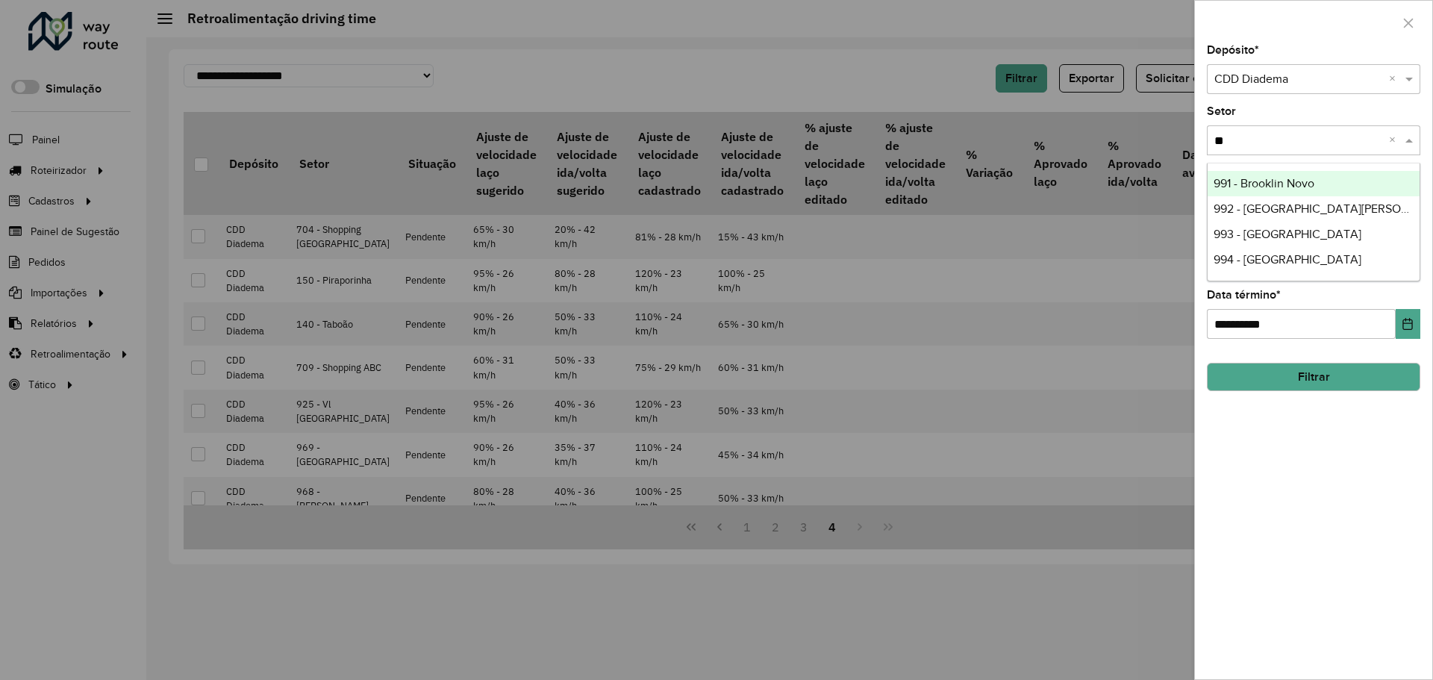
type input "***"
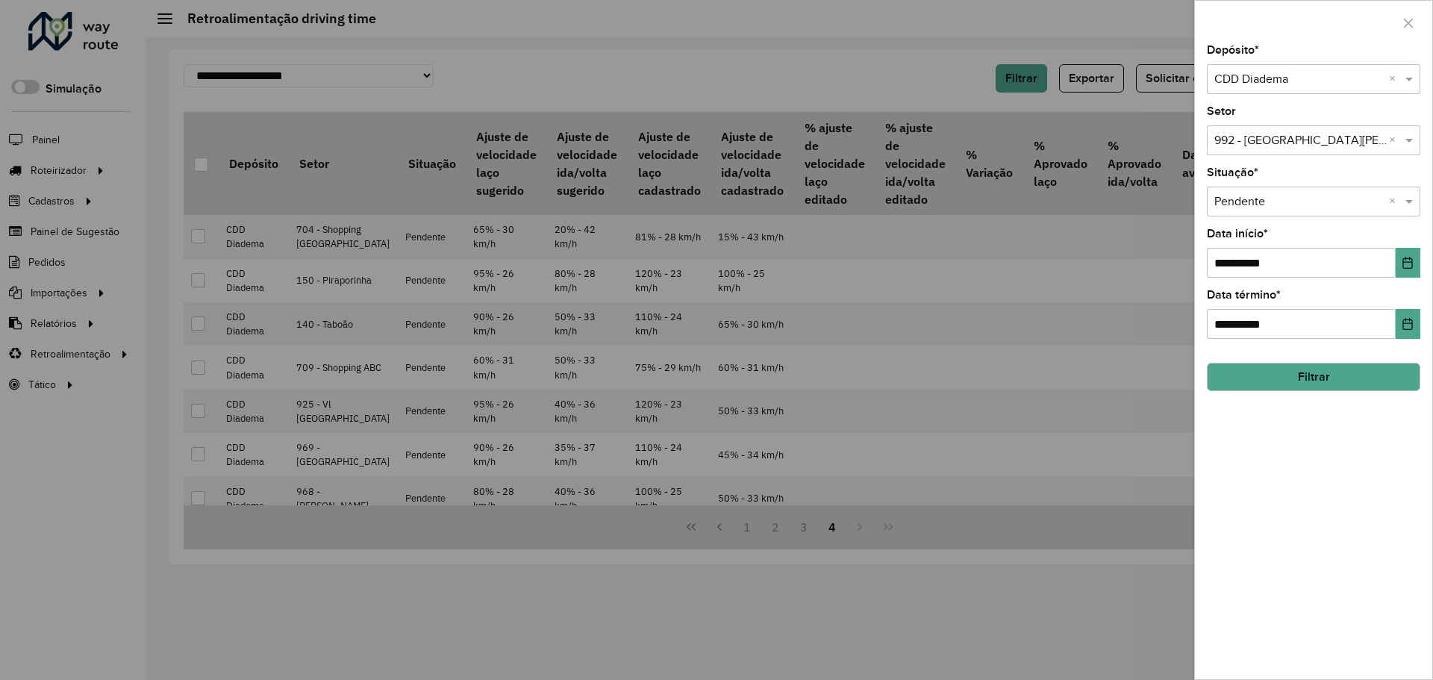
click at [1381, 364] on button "Filtrar" at bounding box center [1313, 377] width 213 height 28
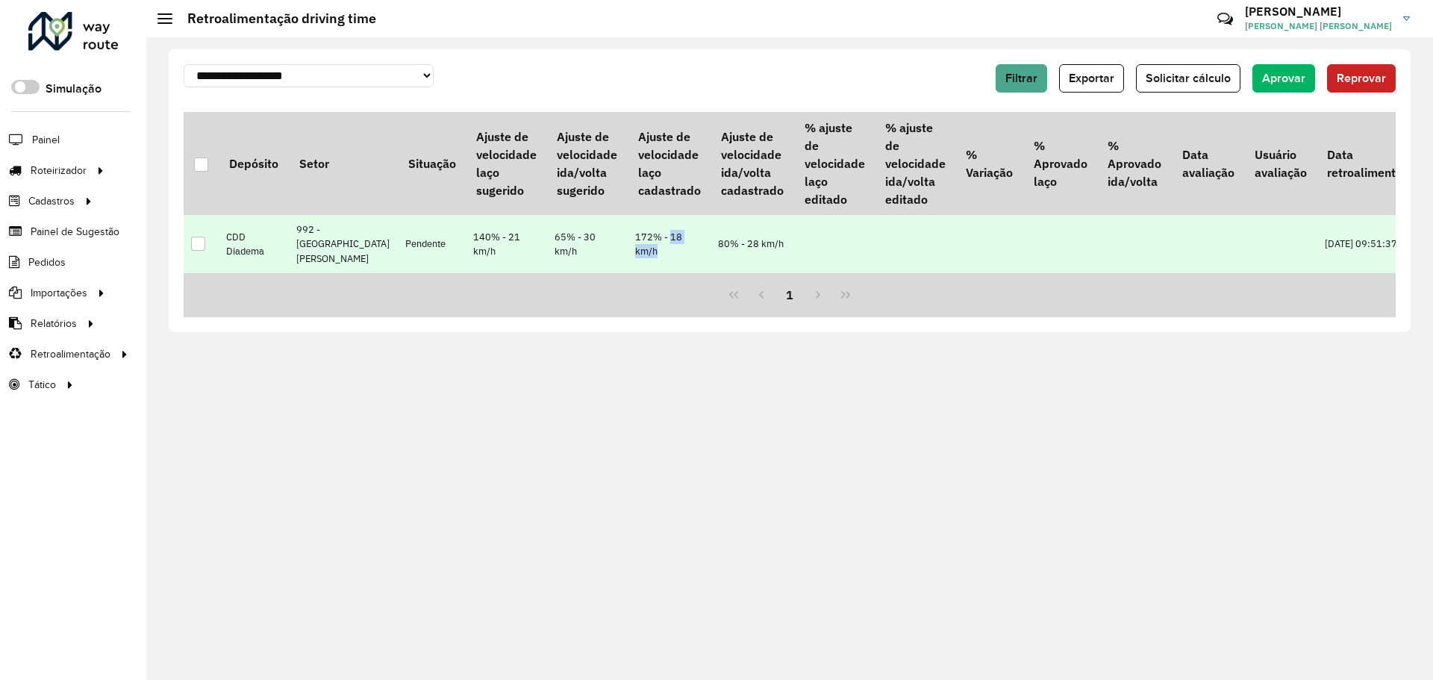
drag, startPoint x: 612, startPoint y: 237, endPoint x: 622, endPoint y: 250, distance: 16.6
click at [628, 250] on td "172% - 18 km/h" at bounding box center [669, 244] width 83 height 58
drag, startPoint x: 688, startPoint y: 246, endPoint x: 730, endPoint y: 249, distance: 42.6
click at [730, 249] on td "80% - 28 km/h" at bounding box center [752, 244] width 83 height 58
drag, startPoint x: 612, startPoint y: 239, endPoint x: 620, endPoint y: 248, distance: 12.2
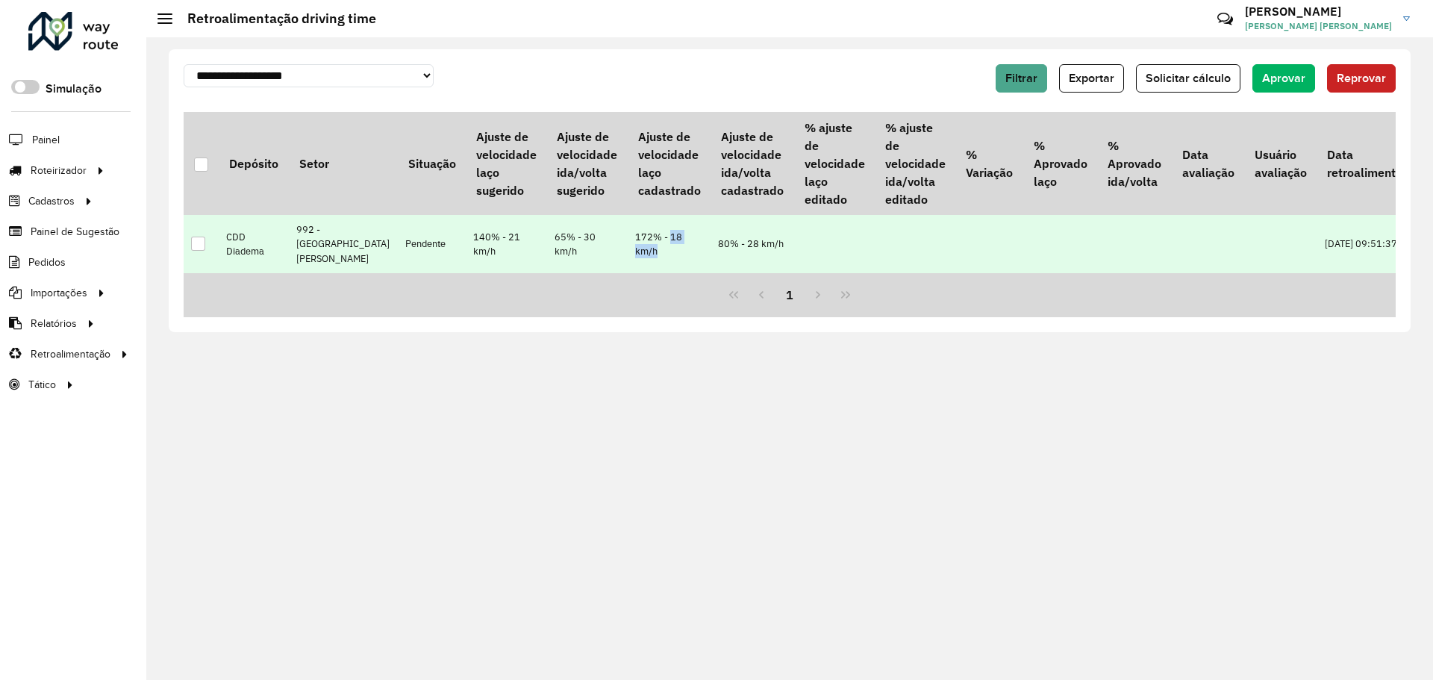
click at [628, 248] on td "172% - 18 km/h" at bounding box center [669, 244] width 83 height 58
click at [628, 246] on td "172% - 18 km/h" at bounding box center [669, 244] width 83 height 58
drag, startPoint x: 605, startPoint y: 252, endPoint x: 612, endPoint y: 236, distance: 17.4
click at [628, 236] on td "172% - 18 km/h" at bounding box center [669, 244] width 83 height 58
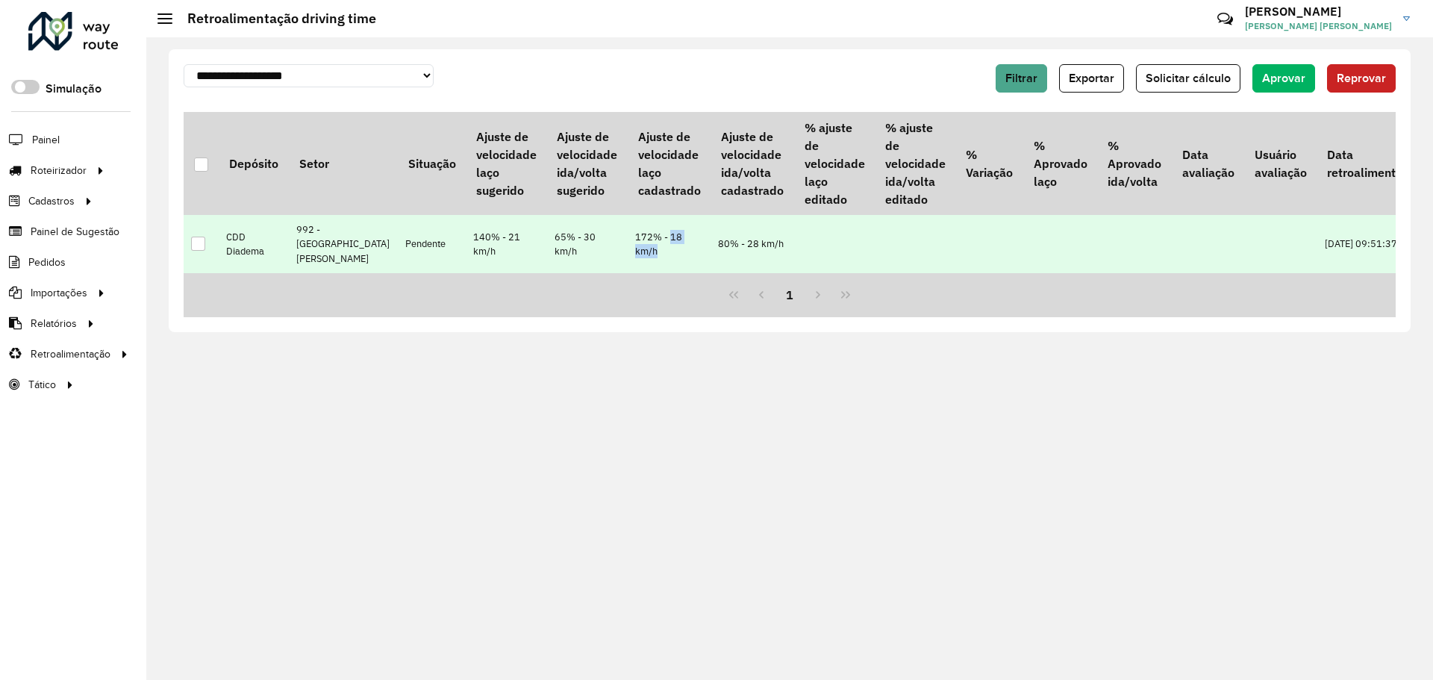
drag, startPoint x: 611, startPoint y: 238, endPoint x: 614, endPoint y: 254, distance: 16.1
click at [628, 254] on td "172% - 18 km/h" at bounding box center [669, 244] width 83 height 58
click at [628, 255] on td "172% - 18 km/h" at bounding box center [669, 244] width 83 height 58
drag, startPoint x: 614, startPoint y: 255, endPoint x: 613, endPoint y: 236, distance: 19.4
click at [628, 236] on td "172% - 18 km/h" at bounding box center [669, 244] width 83 height 58
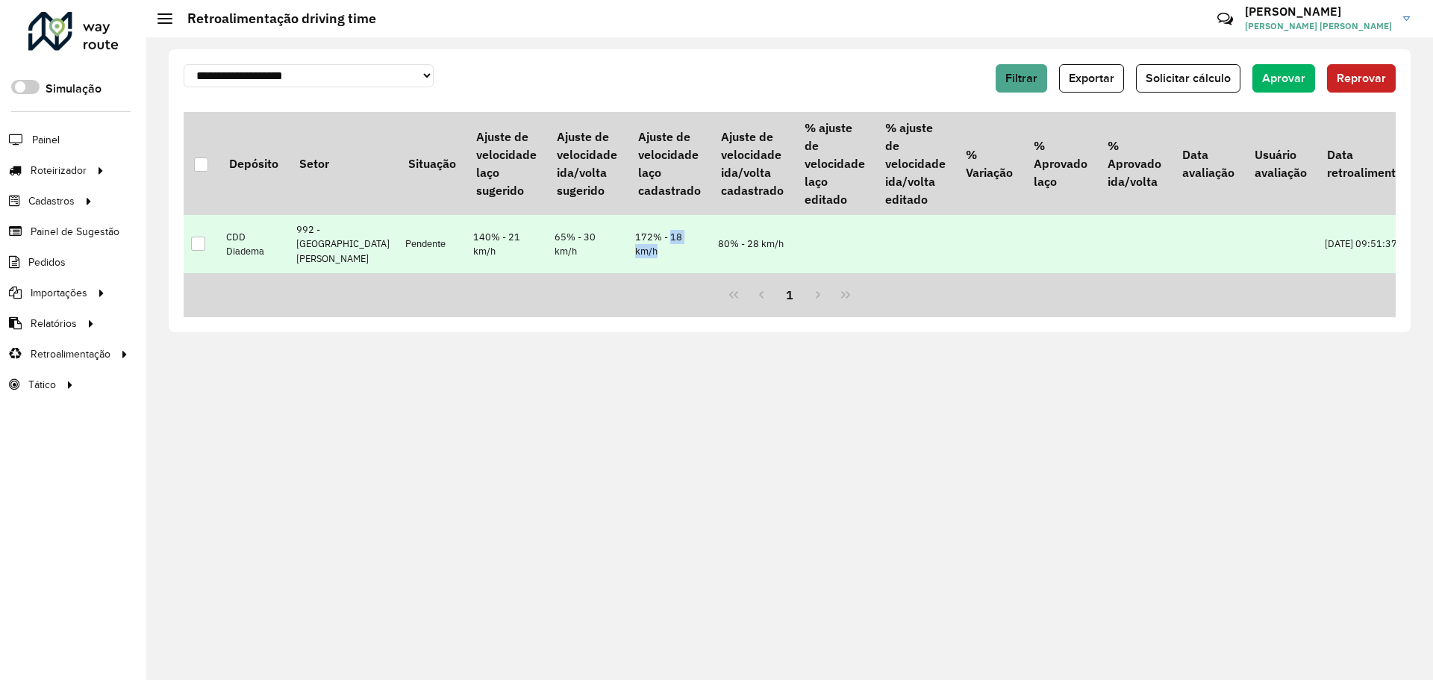
click at [628, 236] on td "172% - 18 km/h" at bounding box center [669, 244] width 83 height 58
click at [628, 250] on td "172% - 18 km/h" at bounding box center [669, 244] width 83 height 58
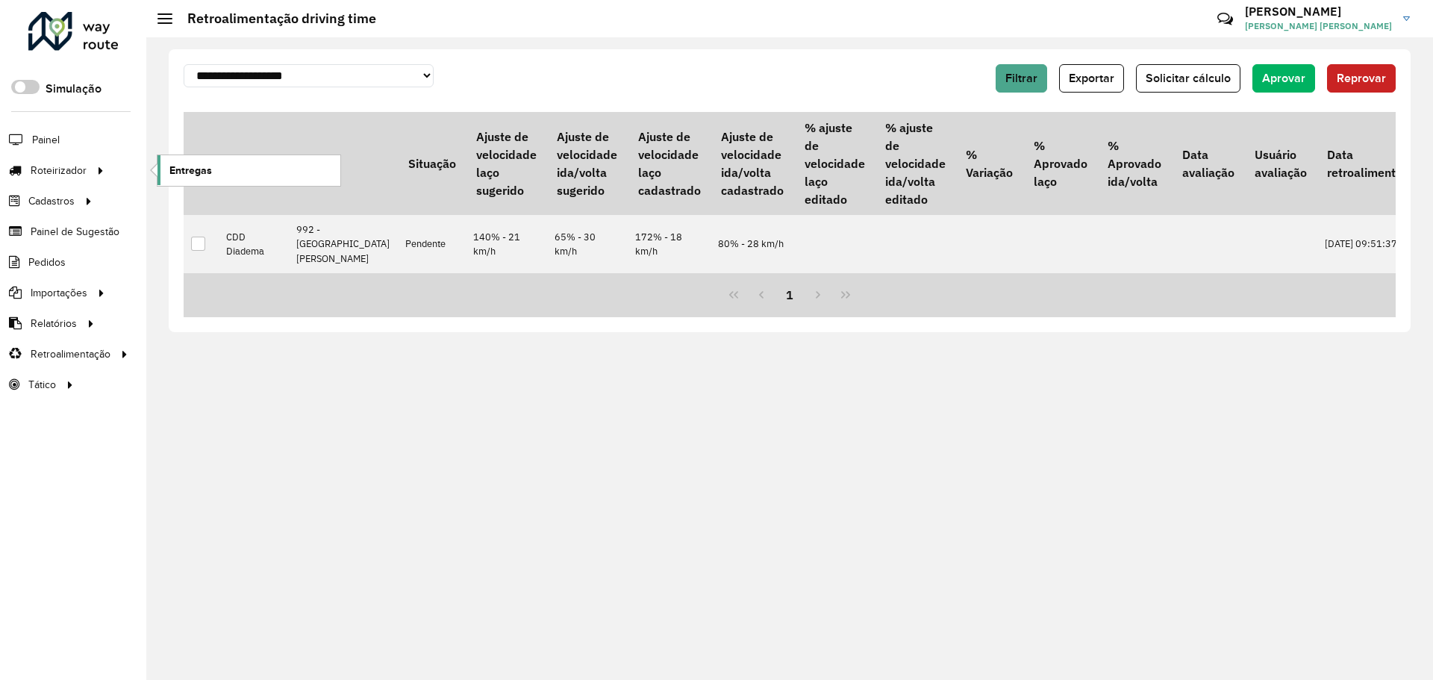
click at [167, 166] on link "Entregas" at bounding box center [249, 170] width 183 height 30
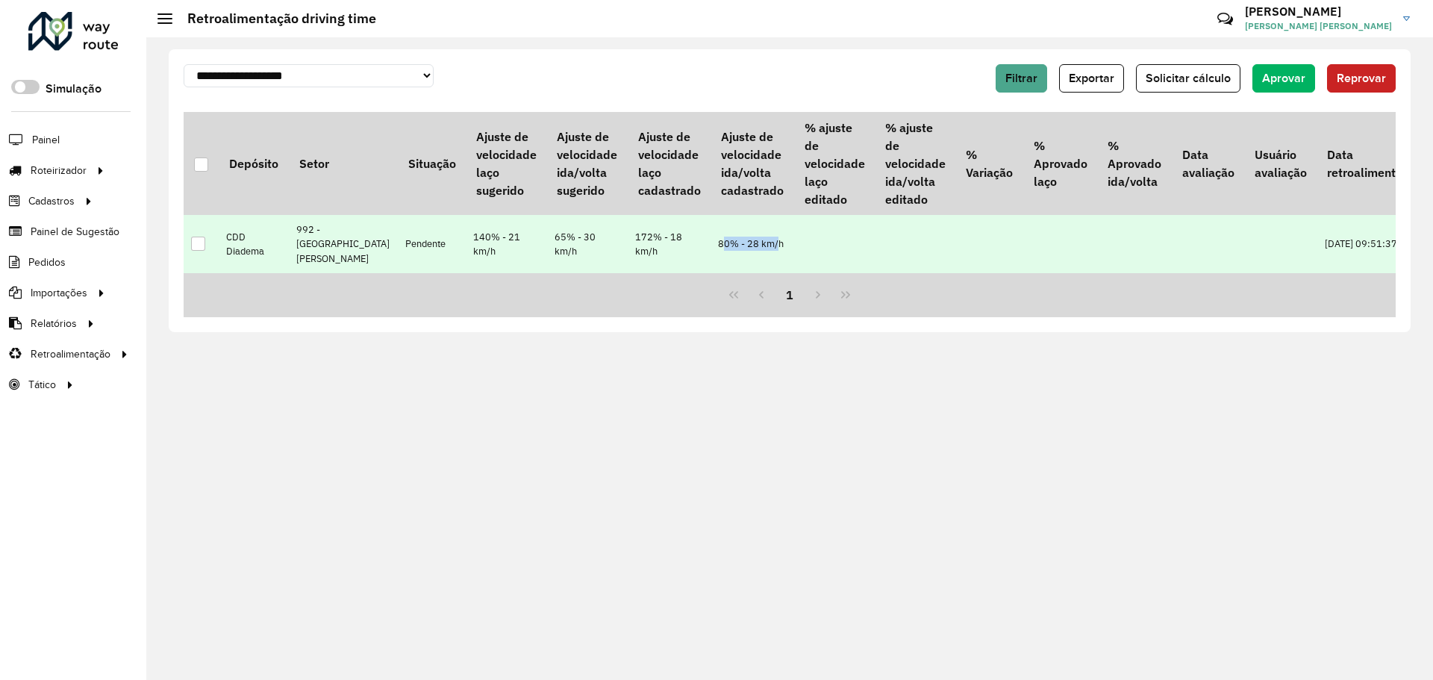
drag, startPoint x: 664, startPoint y: 240, endPoint x: 711, endPoint y: 241, distance: 46.3
click at [711, 241] on td "80% - 28 km/h" at bounding box center [752, 244] width 83 height 58
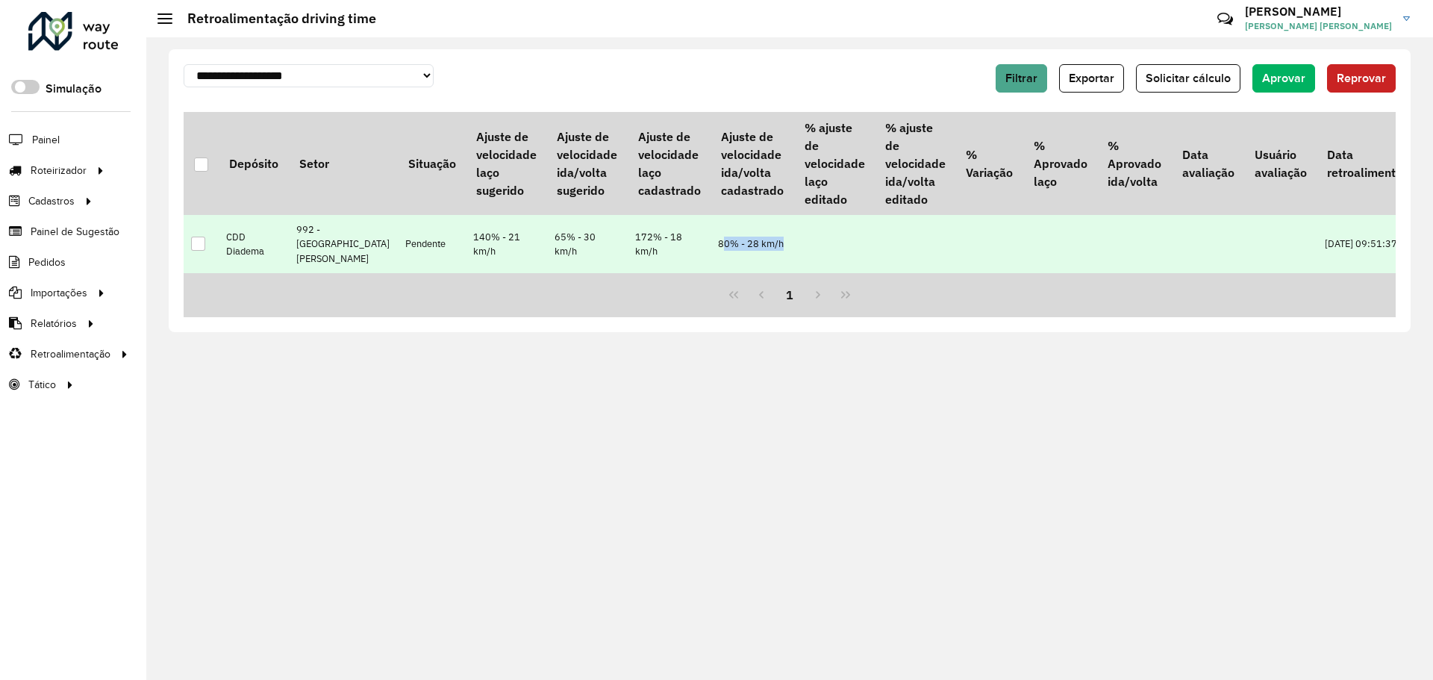
click at [711, 241] on td "80% - 28 km/h" at bounding box center [752, 244] width 83 height 58
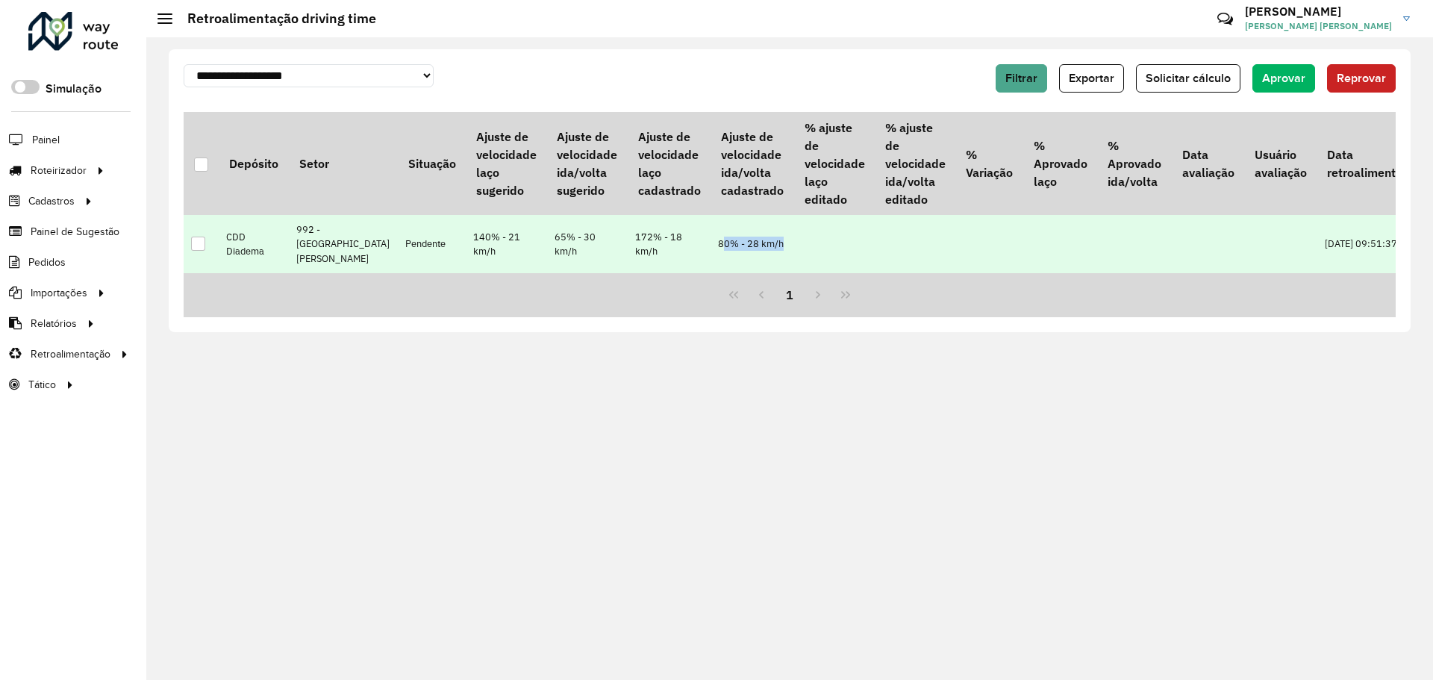
click at [711, 241] on td "80% - 28 km/h" at bounding box center [752, 244] width 83 height 58
click at [711, 243] on td "80% - 28 km/h" at bounding box center [752, 244] width 83 height 58
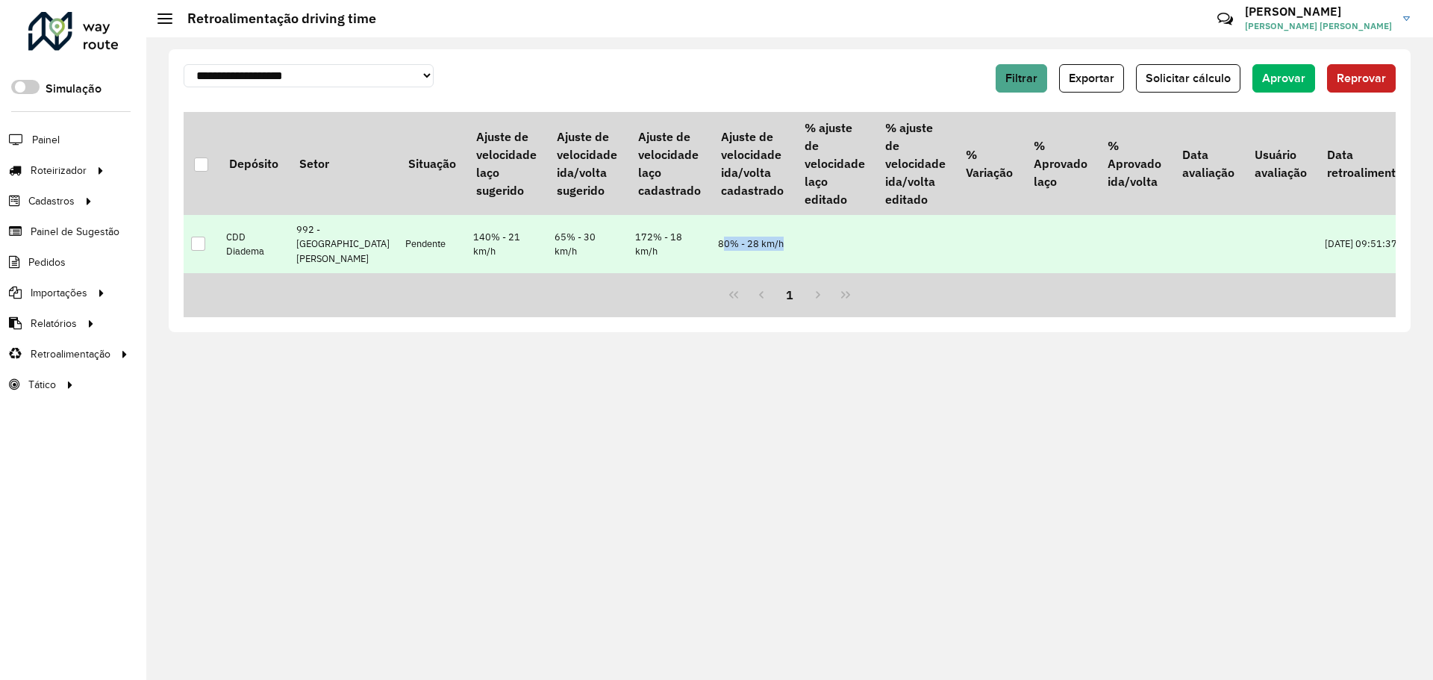
click at [711, 243] on td "80% - 28 km/h" at bounding box center [752, 244] width 83 height 58
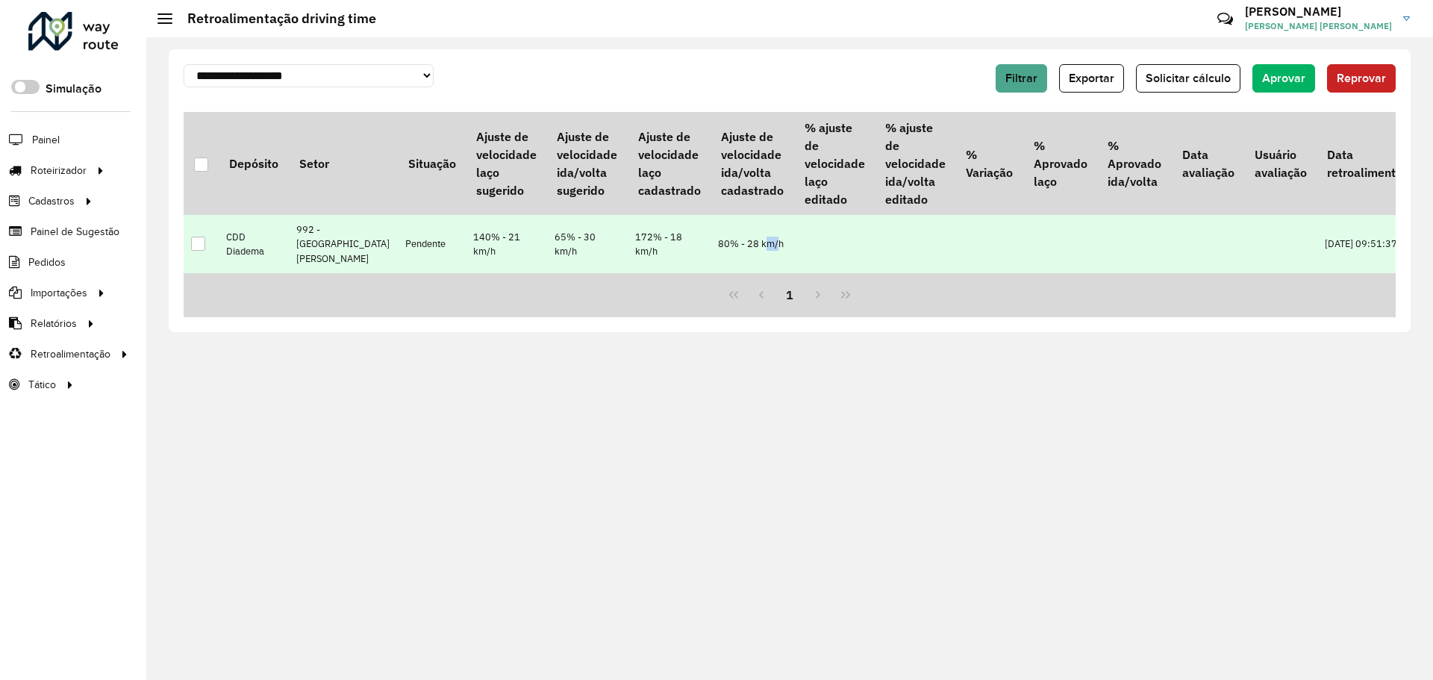
click at [711, 243] on td "80% - 28 km/h" at bounding box center [752, 244] width 83 height 58
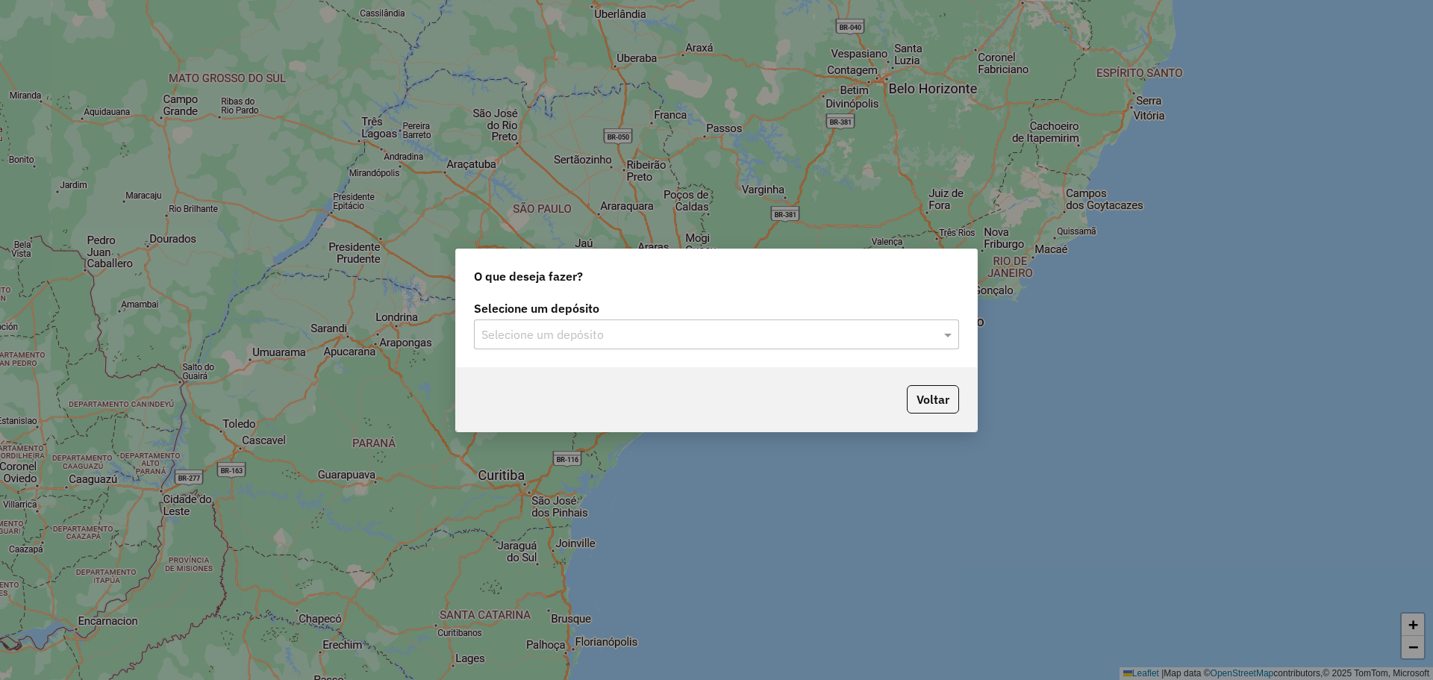
drag, startPoint x: 607, startPoint y: 327, endPoint x: 610, endPoint y: 299, distance: 27.8
click at [608, 326] on input "text" at bounding box center [701, 335] width 440 height 18
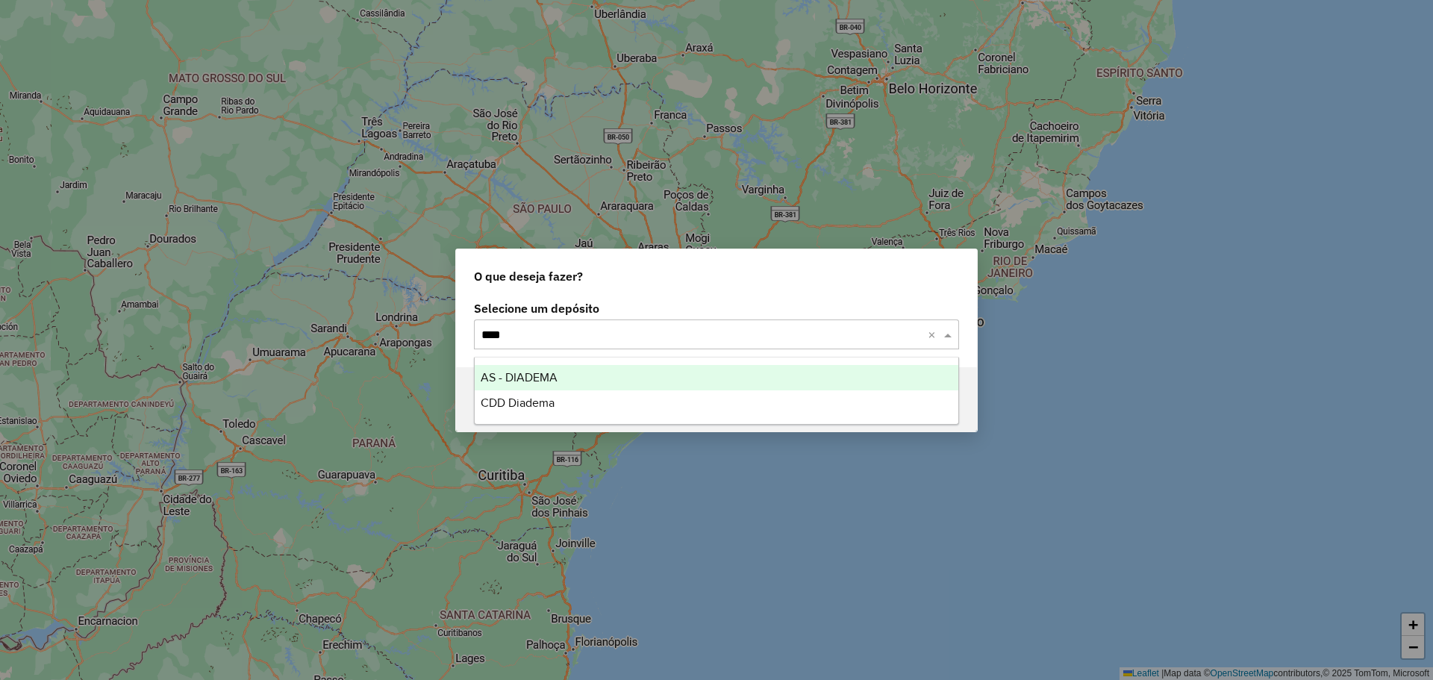
type input "*****"
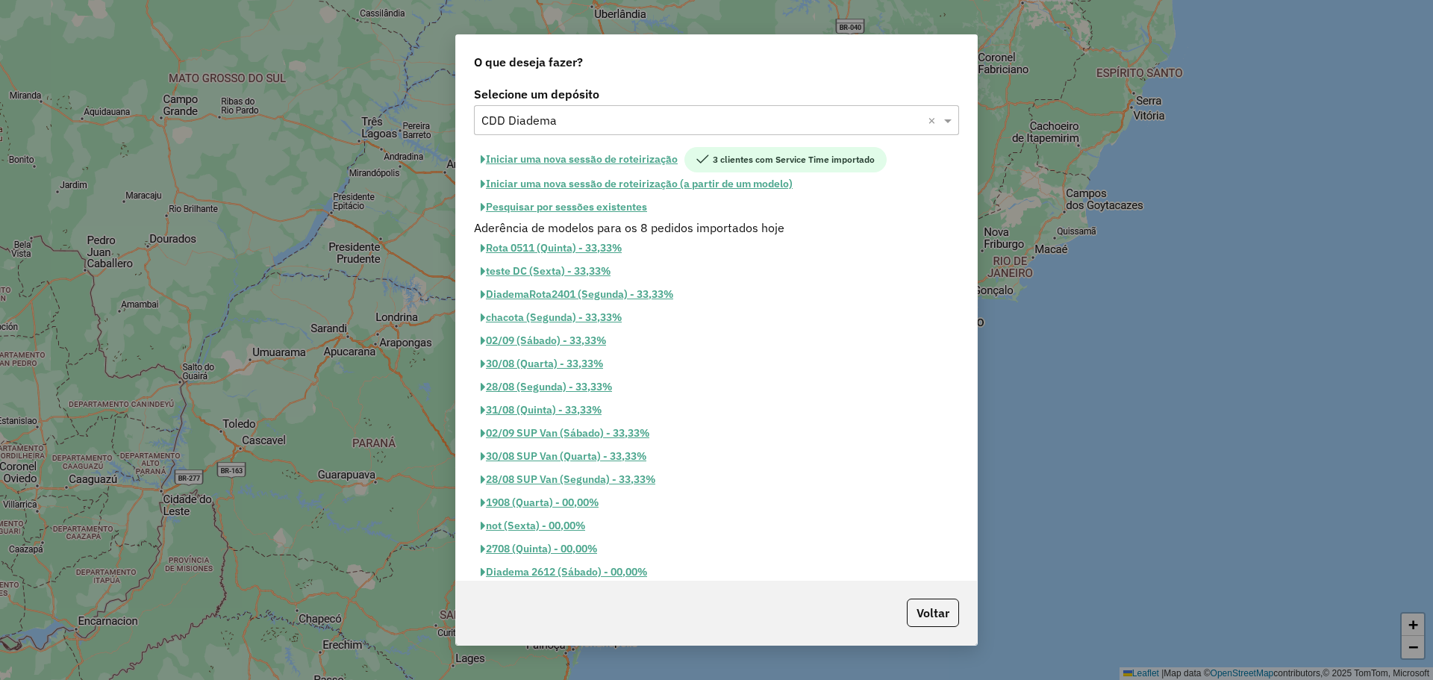
click at [581, 205] on button "Pesquisar por sessões existentes" at bounding box center [564, 207] width 180 height 23
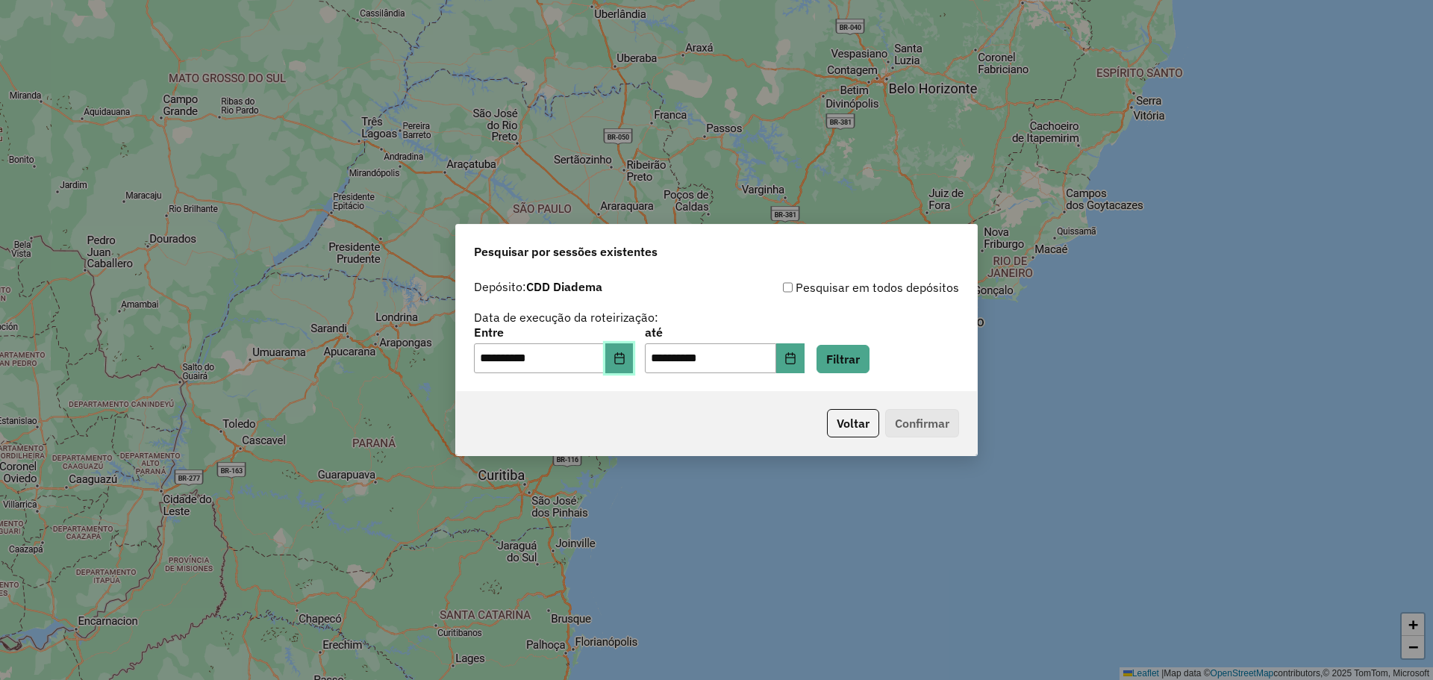
click at [624, 354] on icon "Choose Date" at bounding box center [619, 358] width 10 height 12
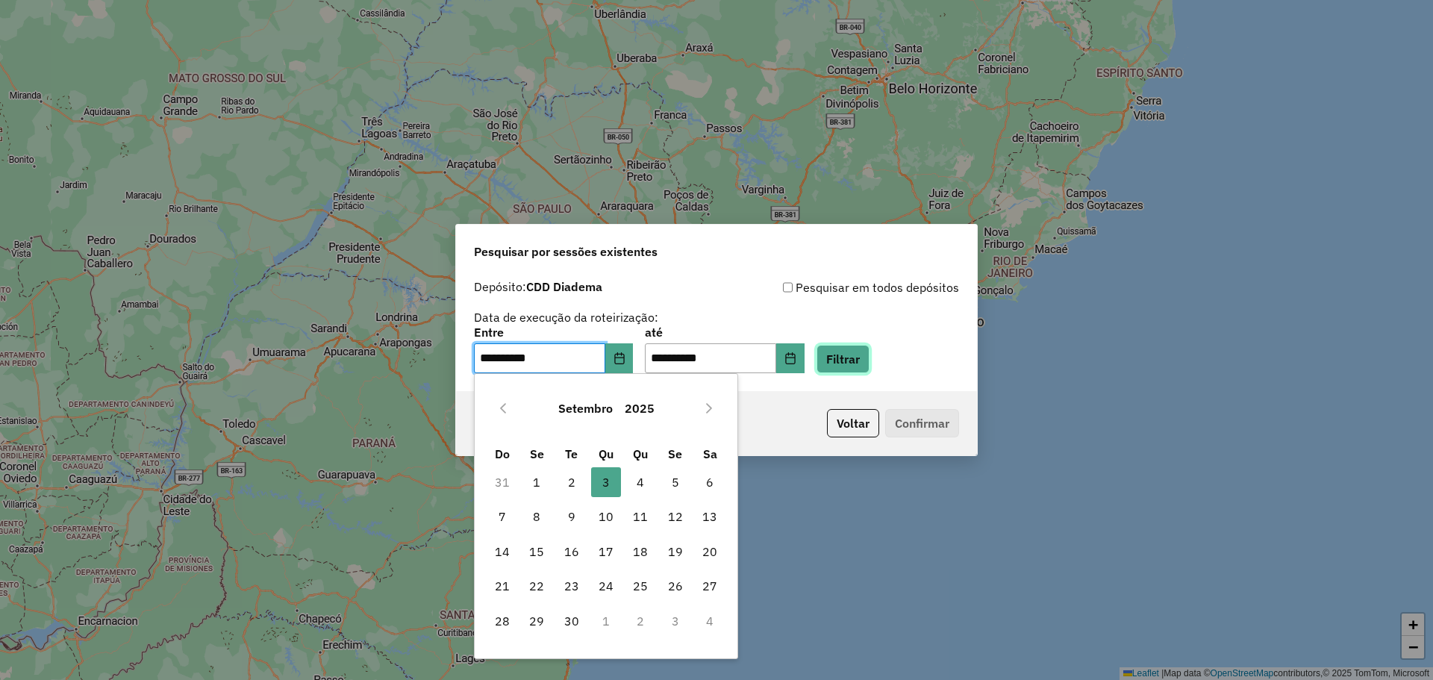
click at [855, 358] on button "Filtrar" at bounding box center [843, 359] width 53 height 28
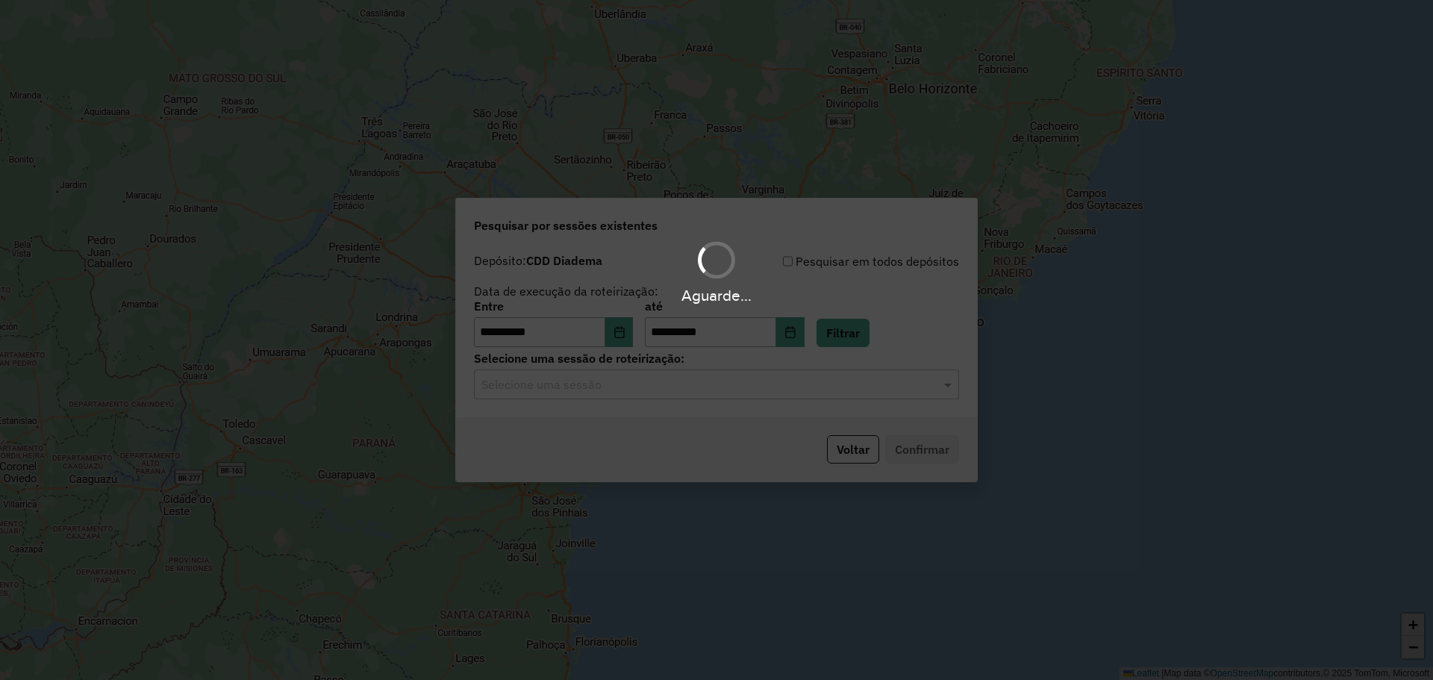
click at [656, 387] on hb-app "**********" at bounding box center [716, 340] width 1433 height 680
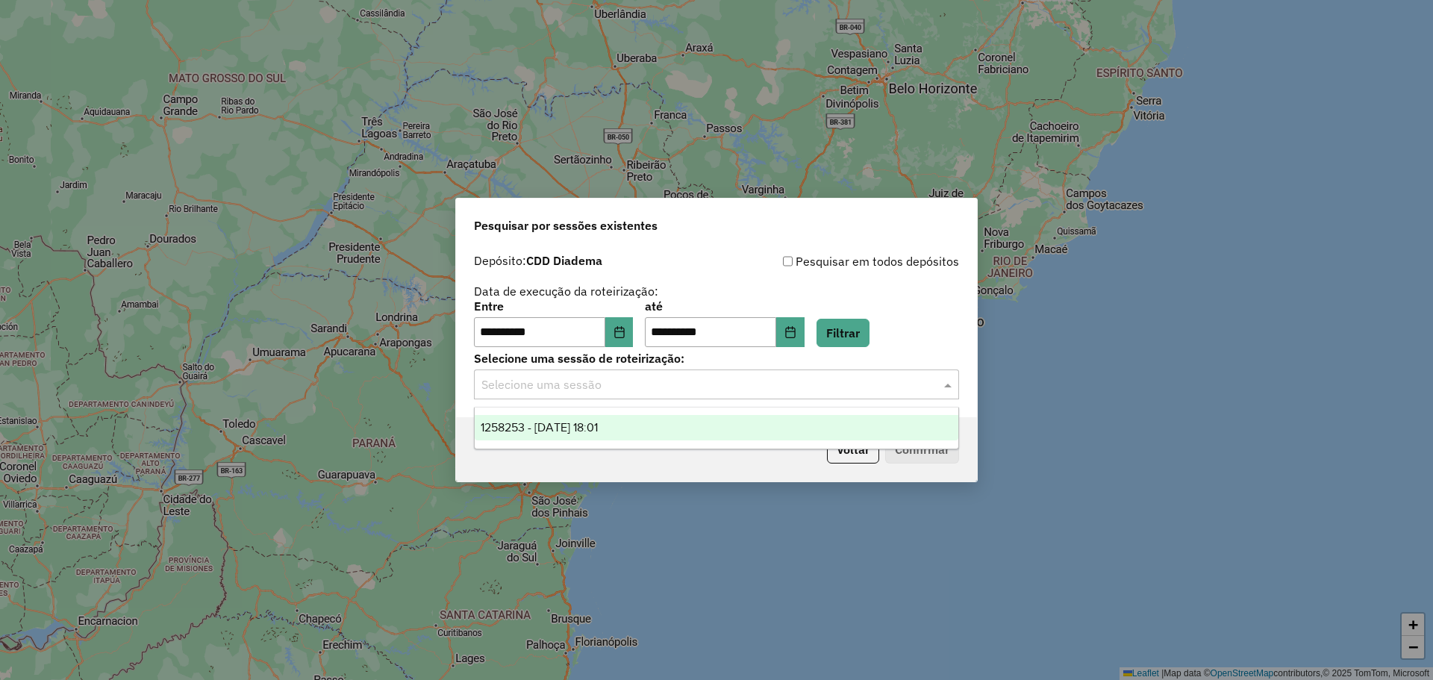
click at [655, 383] on input "text" at bounding box center [701, 385] width 440 height 18
click at [598, 424] on span "1258253 - 03/09/2025 18:01" at bounding box center [539, 427] width 117 height 13
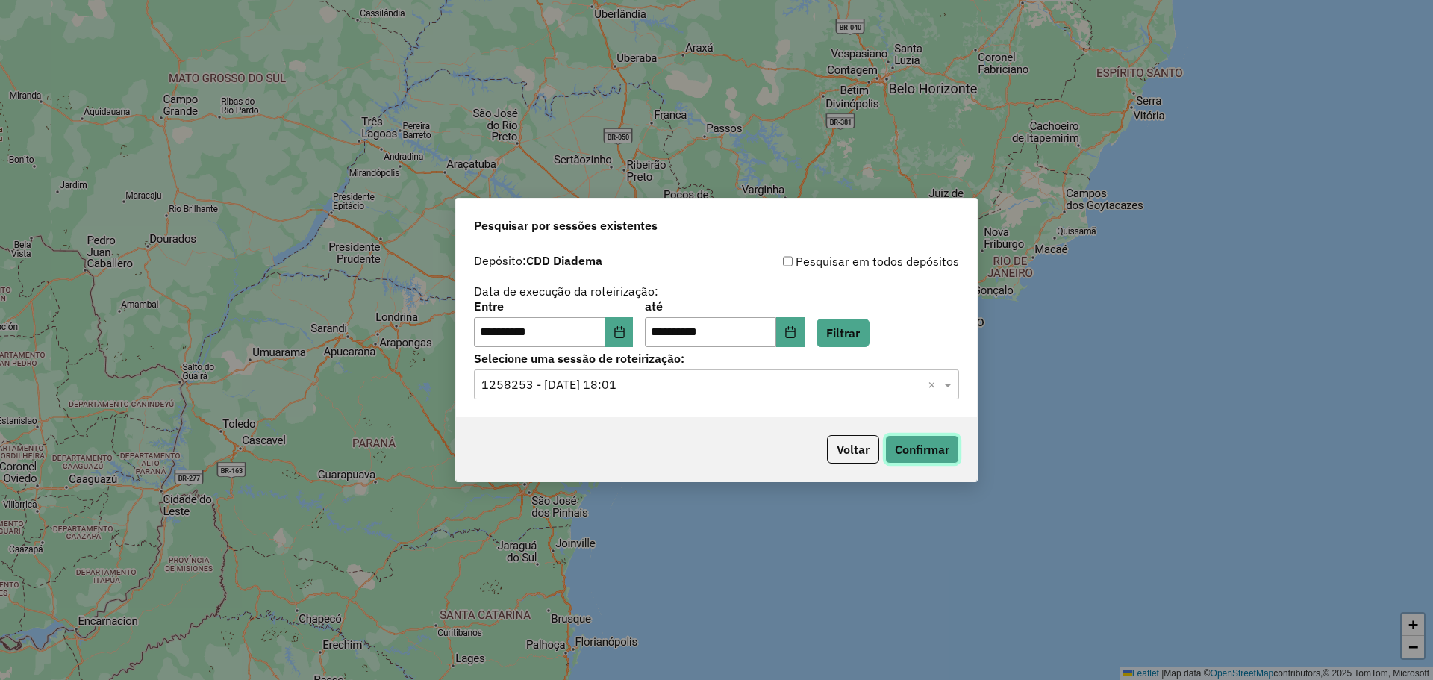
click at [928, 455] on button "Confirmar" at bounding box center [922, 449] width 74 height 28
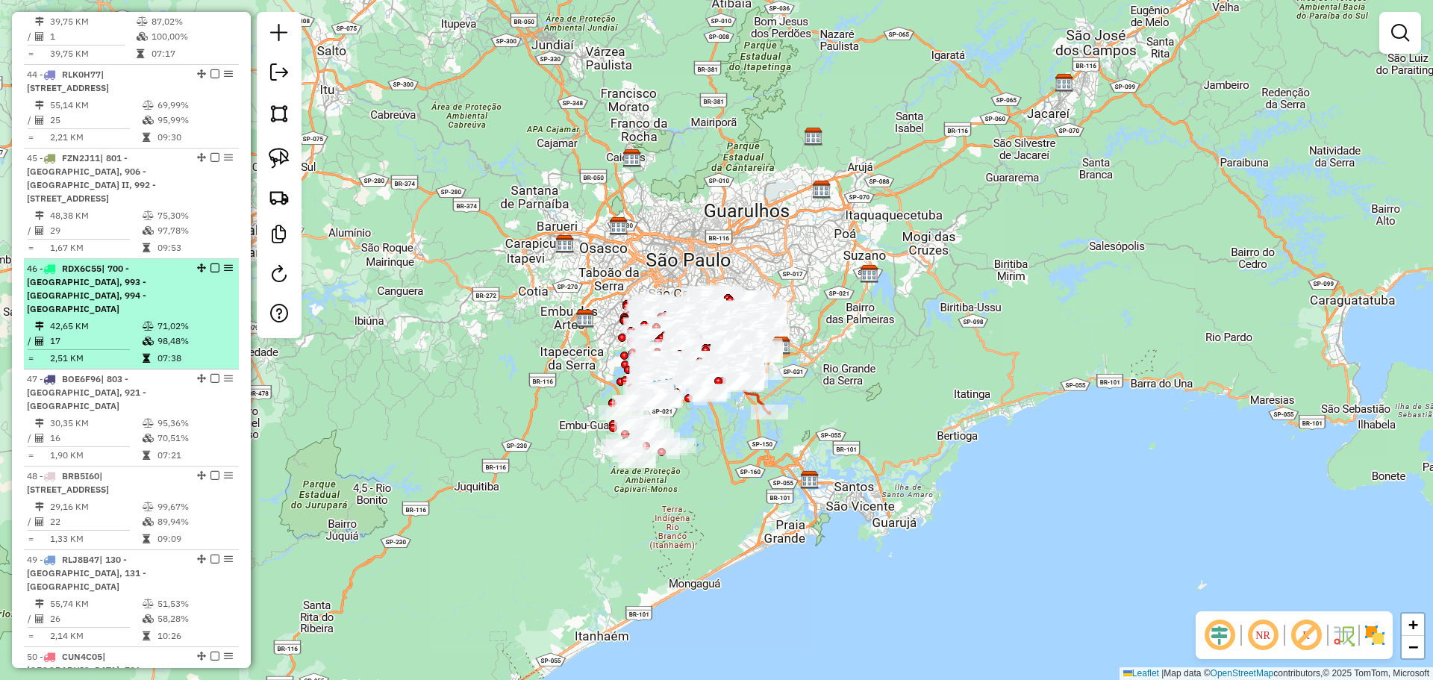
scroll to position [4554, 0]
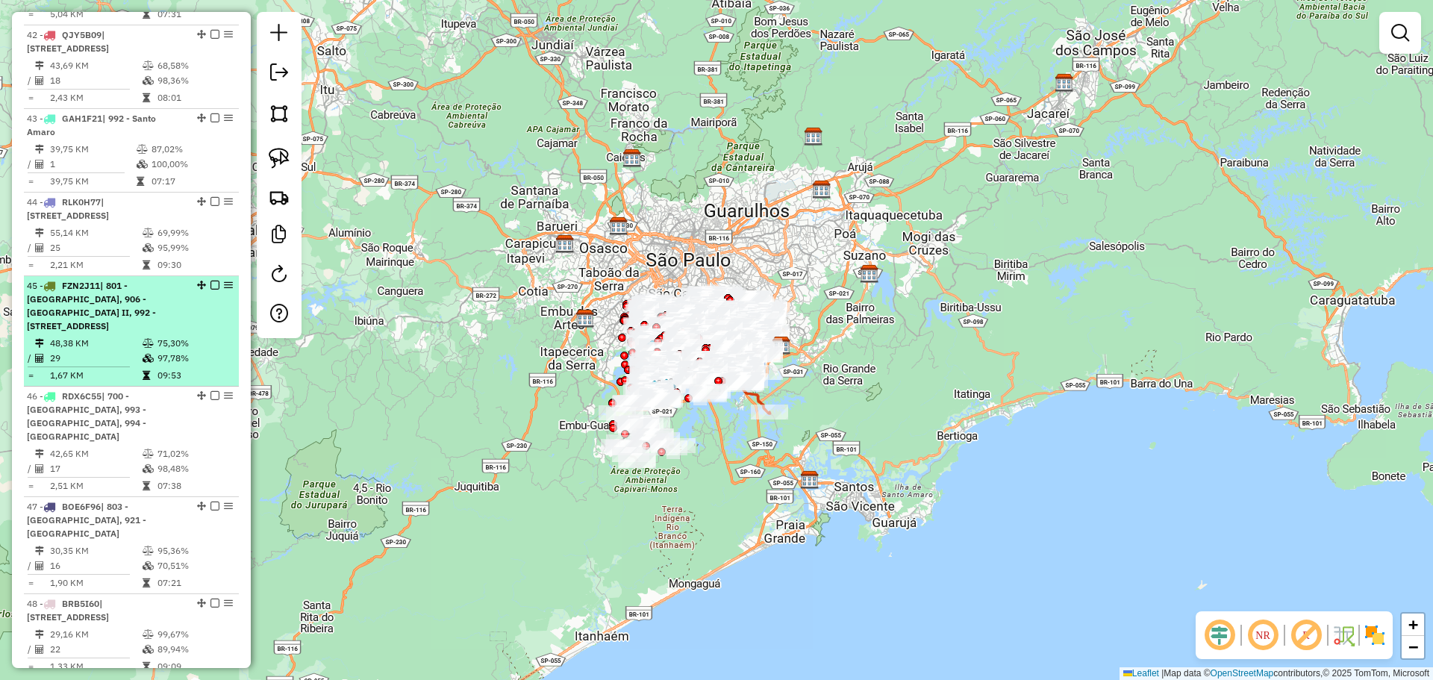
click at [102, 280] on span "| 801 - [GEOGRAPHIC_DATA], 906 - [GEOGRAPHIC_DATA] II, 992 - [STREET_ADDRESS]" at bounding box center [91, 306] width 129 height 52
select select "**********"
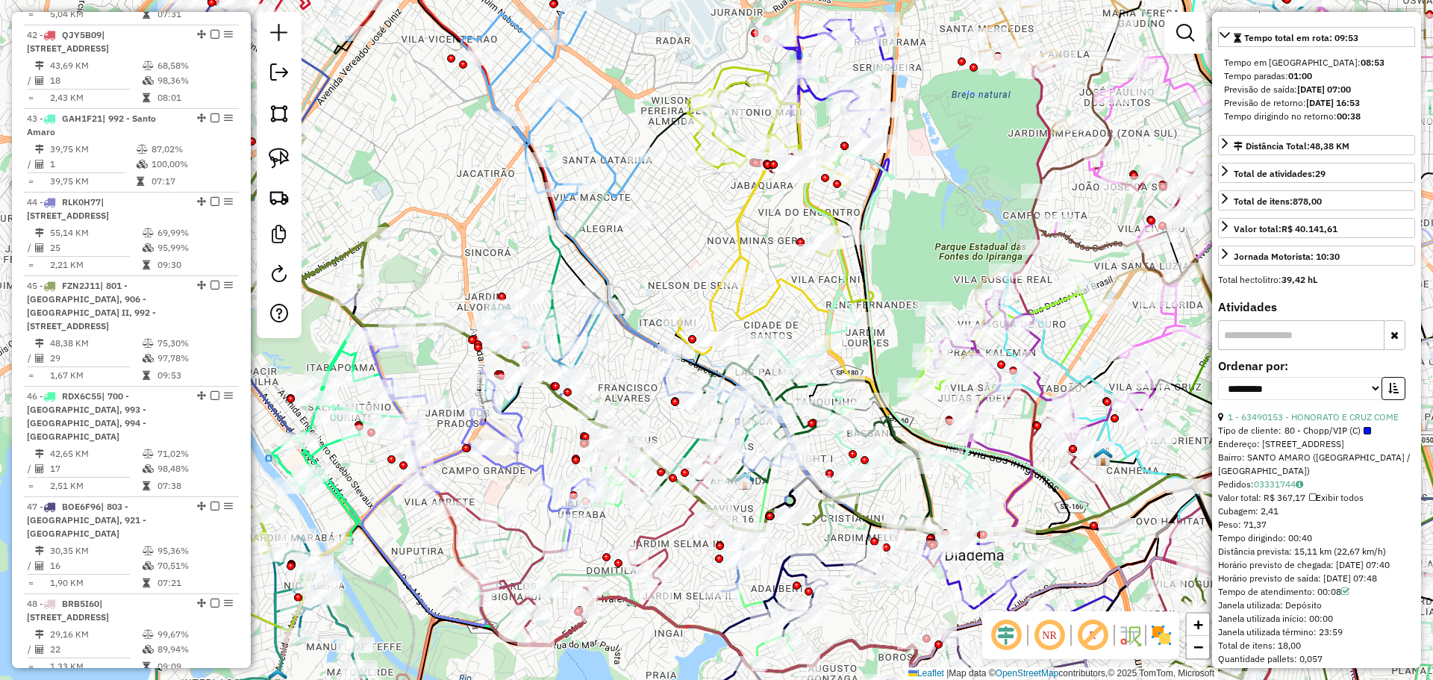
scroll to position [373, 0]
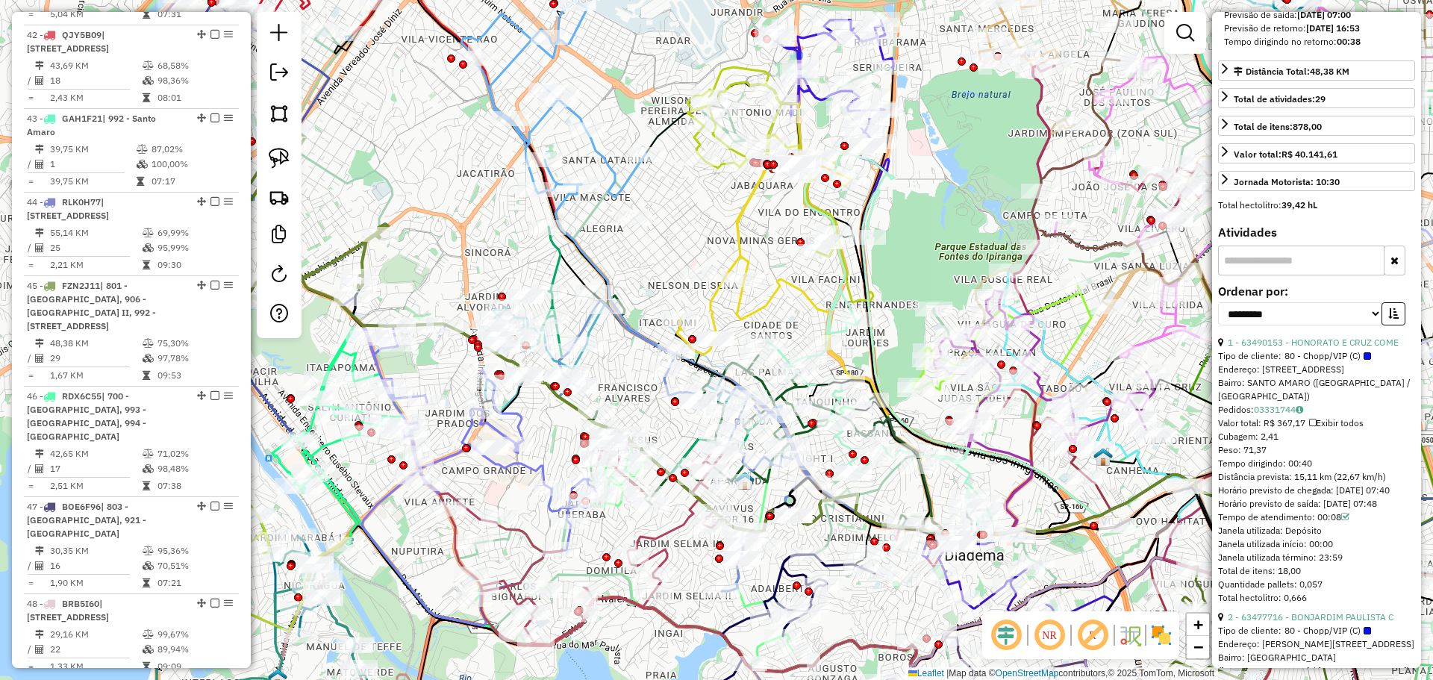
drag, startPoint x: 1313, startPoint y: 490, endPoint x: 1216, endPoint y: 488, distance: 97.1
click at [1216, 488] on div "**********" at bounding box center [1316, 340] width 209 height 656
click at [1221, 470] on div "Tempo dirigindo: 00:40" at bounding box center [1316, 463] width 197 height 13
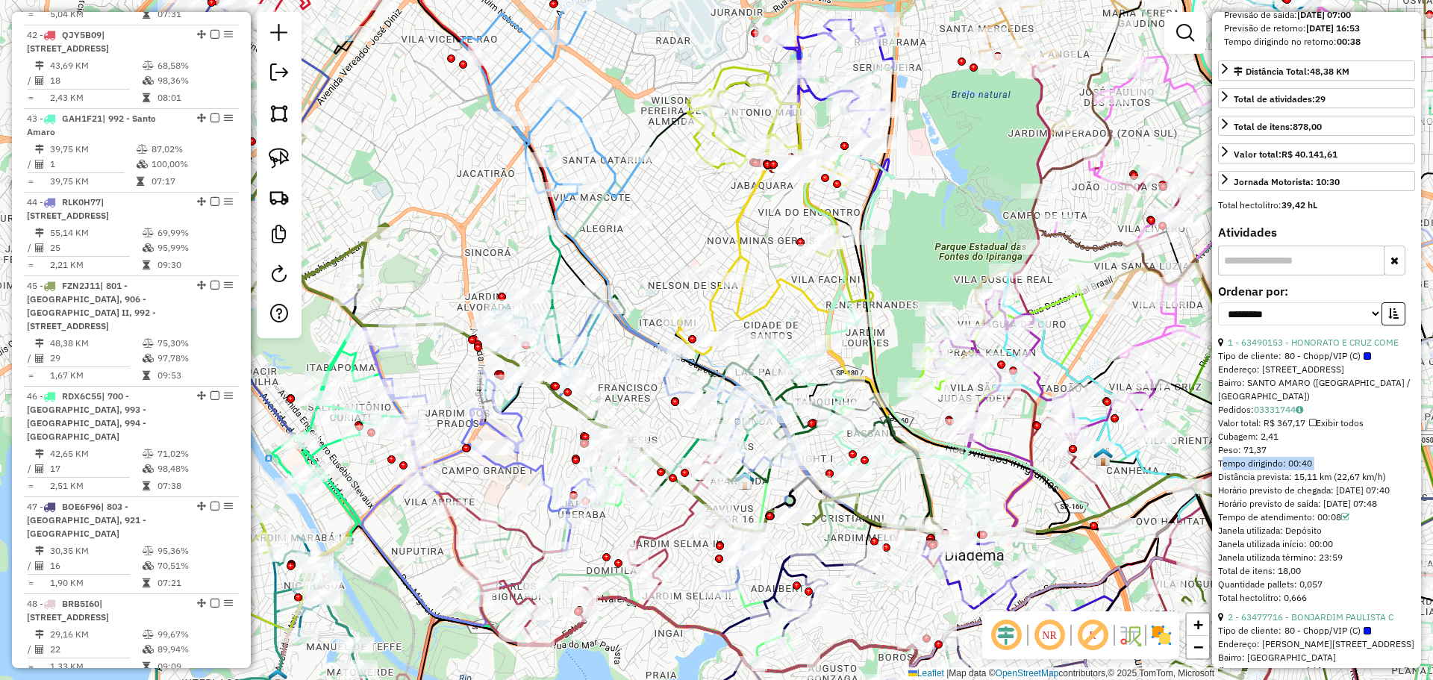
click at [1221, 470] on div "Tempo dirigindo: 00:40" at bounding box center [1316, 463] width 197 height 13
click at [1238, 470] on div "Tempo dirigindo: 00:40" at bounding box center [1316, 463] width 197 height 13
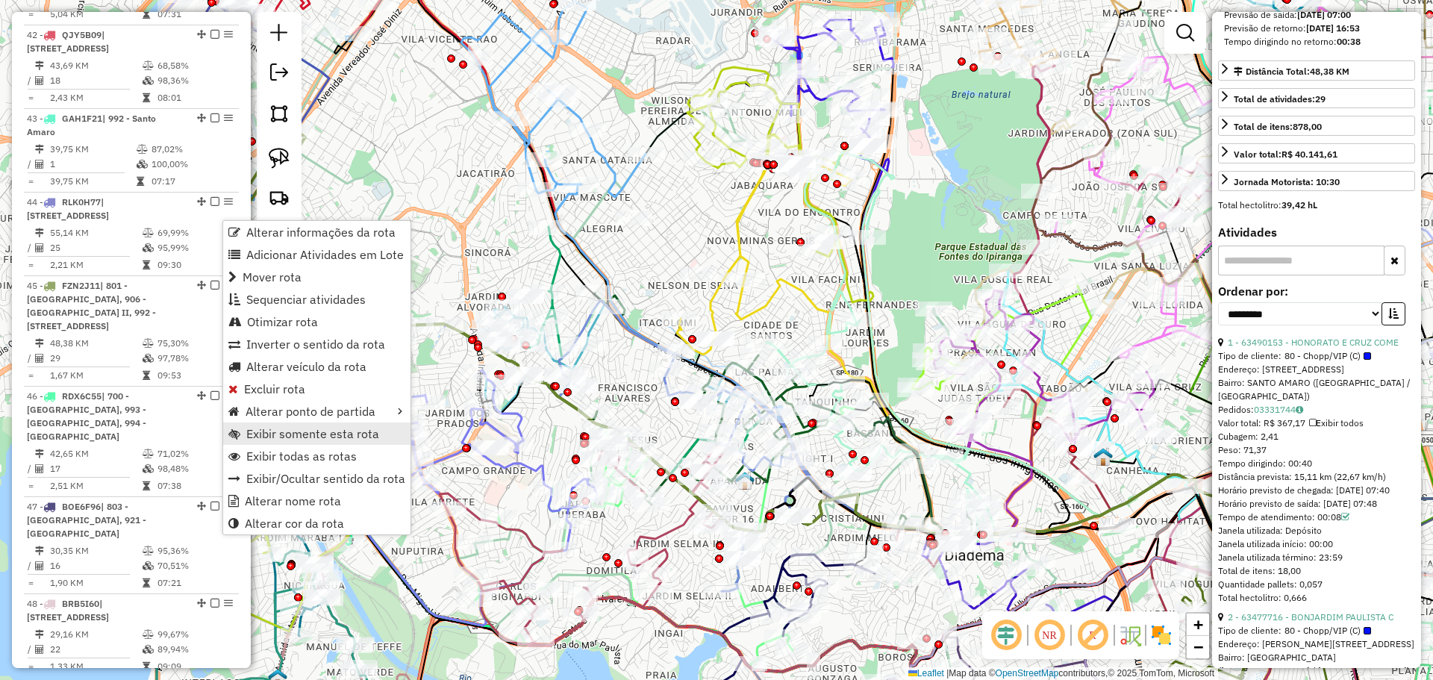
click at [316, 437] on span "Exibir somente esta rota" at bounding box center [312, 434] width 133 height 12
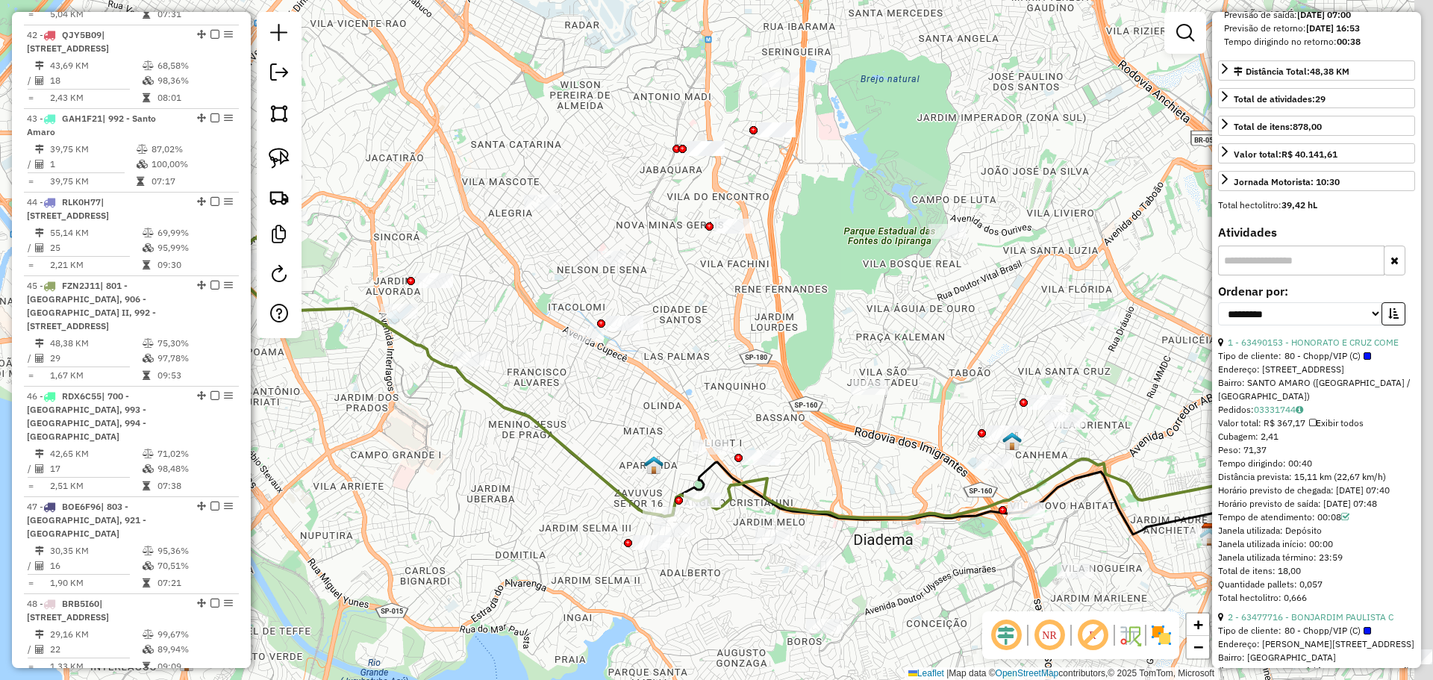
drag, startPoint x: 454, startPoint y: 417, endPoint x: 352, endPoint y: 398, distance: 103.2
click at [352, 398] on div "Janela de atendimento Grade de atendimento Capacidade Transportadoras Veículos …" at bounding box center [716, 340] width 1433 height 680
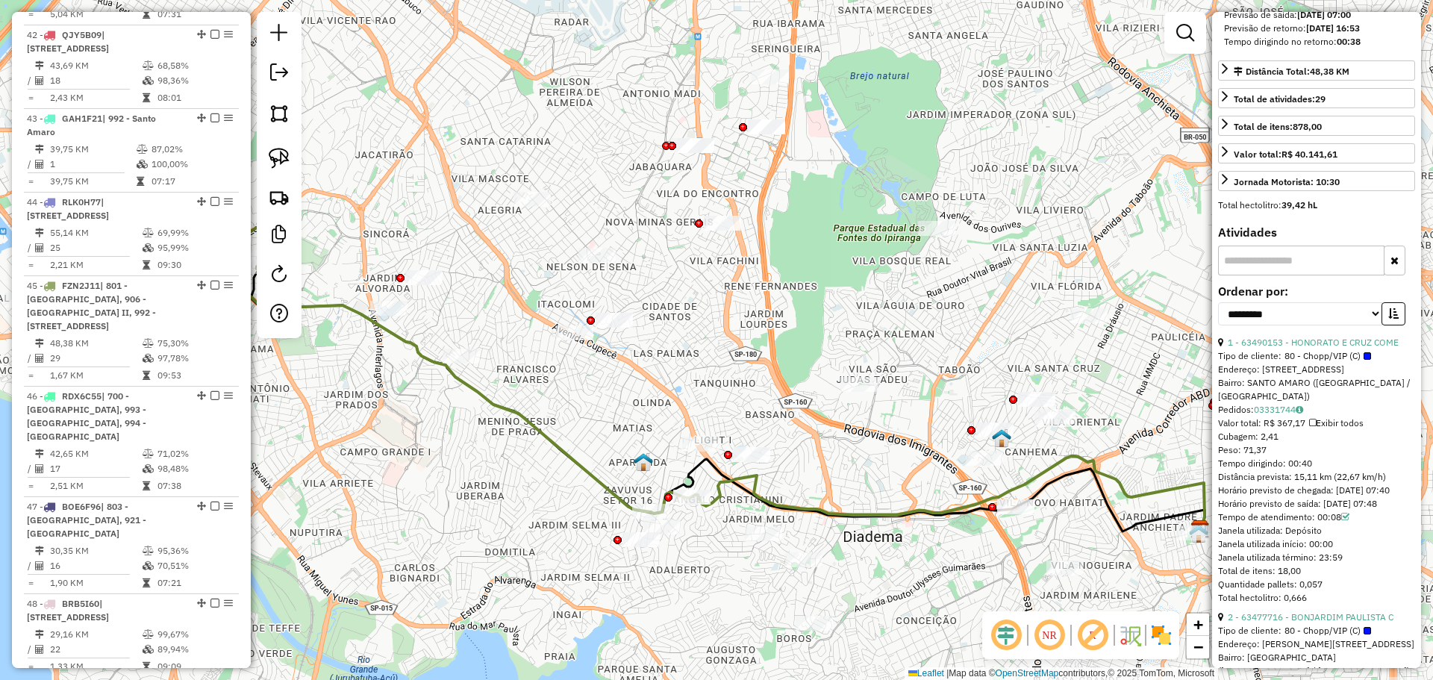
drag, startPoint x: 1322, startPoint y: 496, endPoint x: 1260, endPoint y: 497, distance: 62.0
click at [1260, 497] on div "1 - 63490153 - HONORATO E CRUZ COME Tipo de cliente: 80 - Chopp/VIP (C) Endereç…" at bounding box center [1316, 470] width 197 height 269
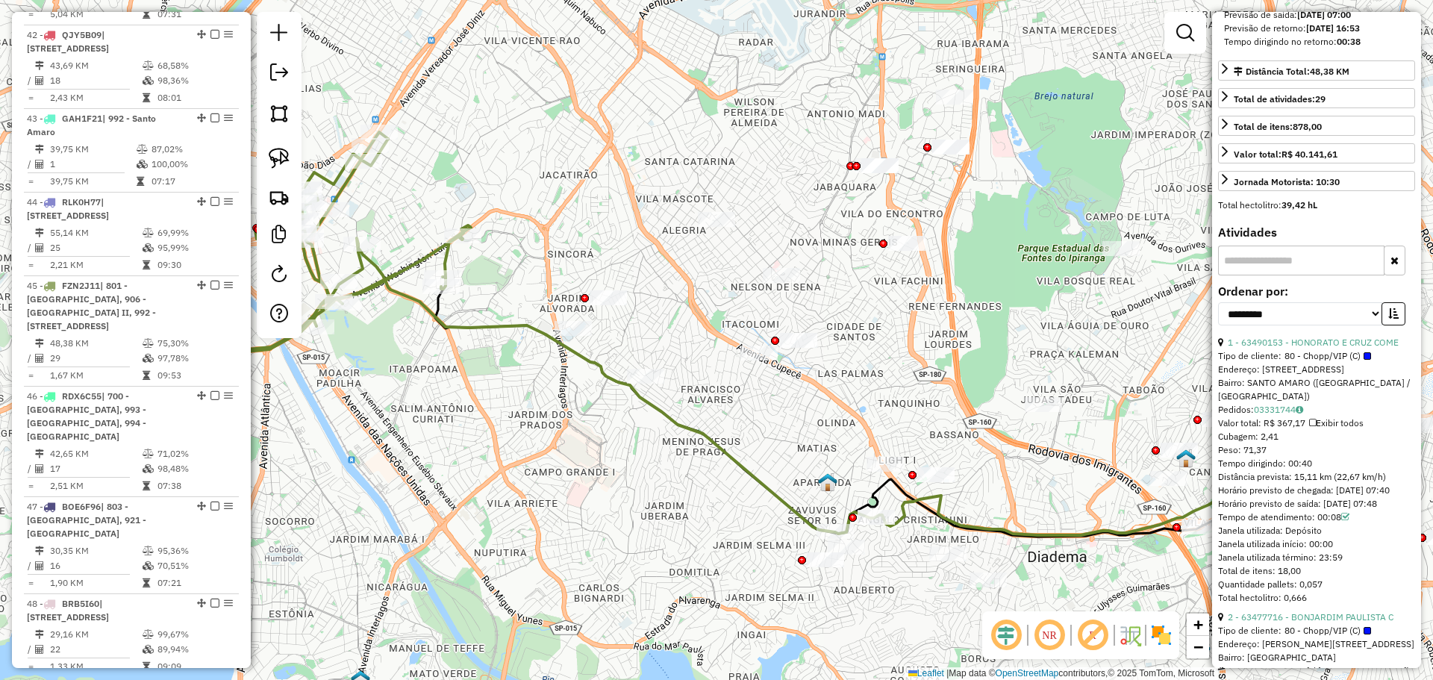
drag, startPoint x: 507, startPoint y: 435, endPoint x: 693, endPoint y: 455, distance: 186.9
click at [693, 455] on div "Janela de atendimento Grade de atendimento Capacidade Transportadoras Veículos …" at bounding box center [716, 340] width 1433 height 680
